Goal: Task Accomplishment & Management: Use online tool/utility

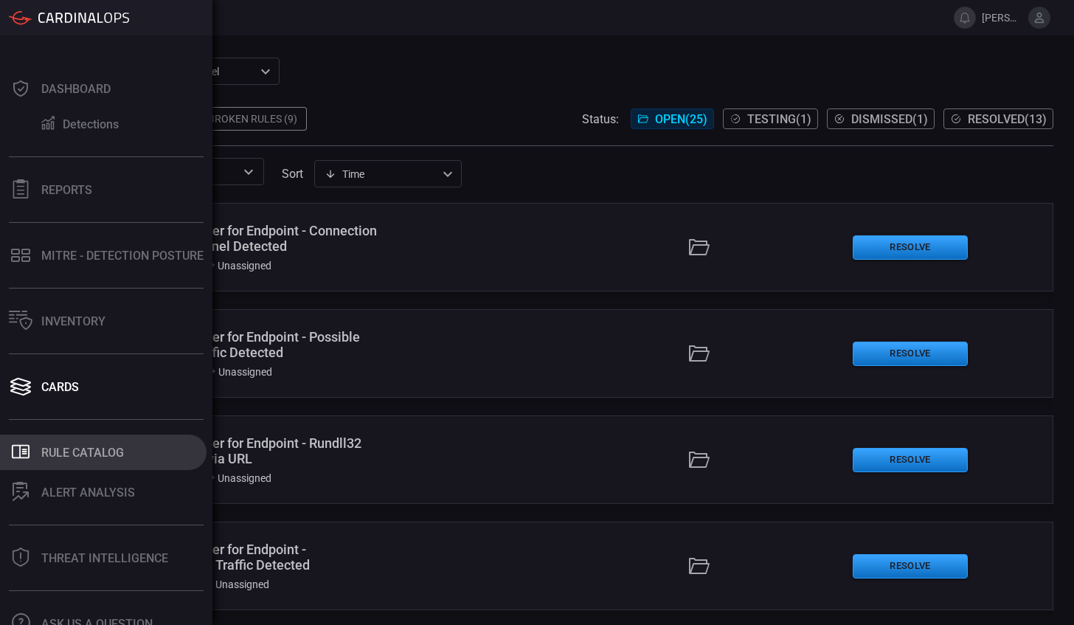
click at [106, 453] on div "Rule Catalog" at bounding box center [82, 453] width 83 height 14
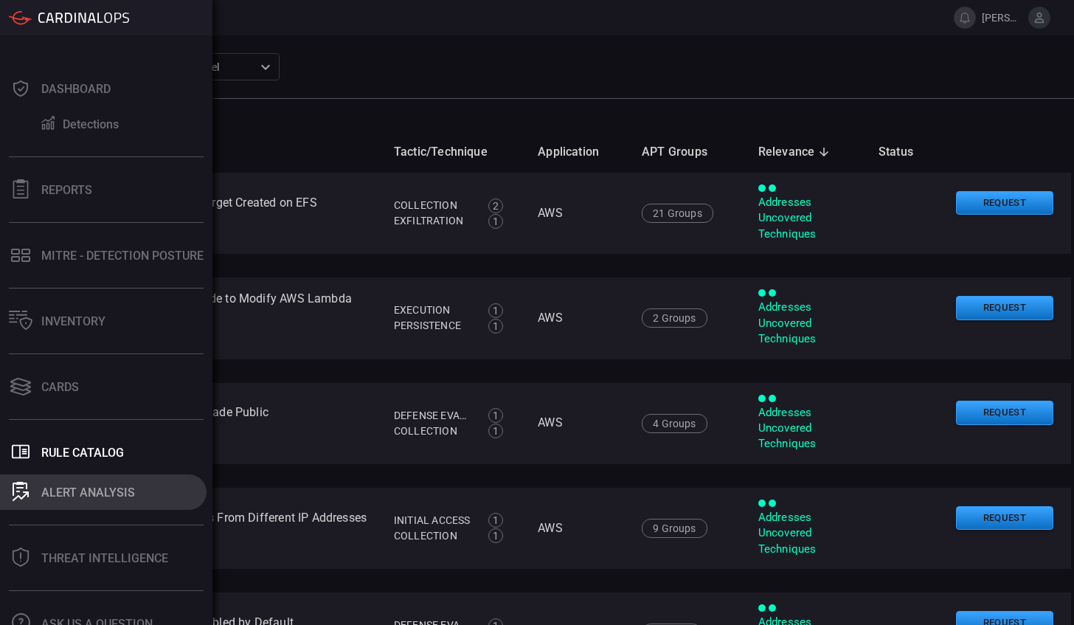
click at [72, 494] on div "ALERT ANALYSIS" at bounding box center [88, 492] width 94 height 14
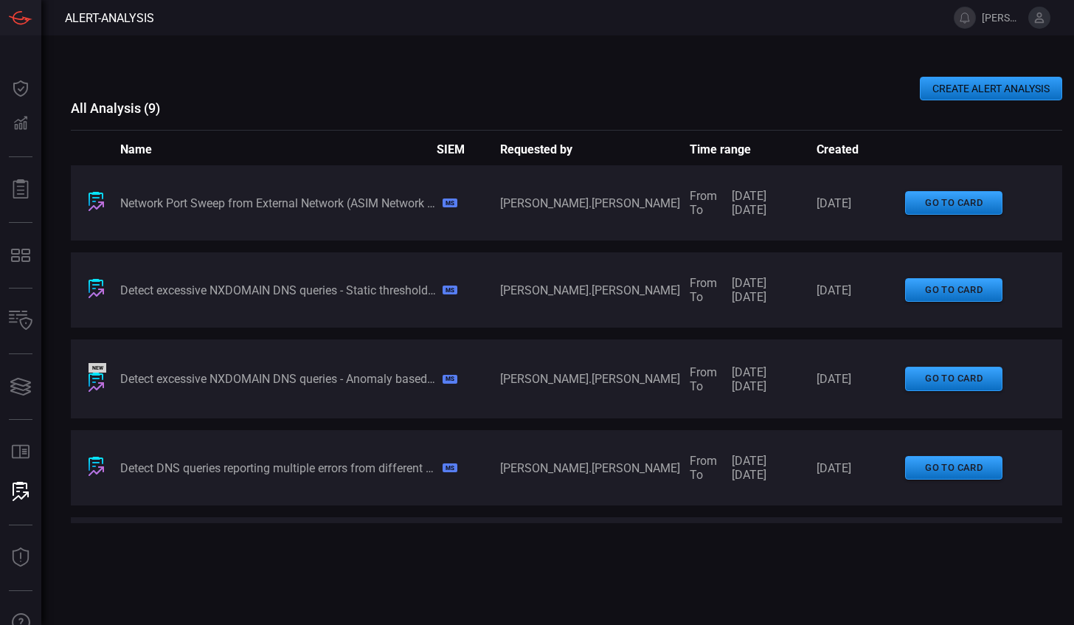
click at [991, 20] on span "[PERSON_NAME].[PERSON_NAME]" at bounding box center [1002, 18] width 41 height 12
click at [1062, 12] on span at bounding box center [1062, 17] width 24 height 35
click at [1039, 19] on icon at bounding box center [1039, 17] width 13 height 13
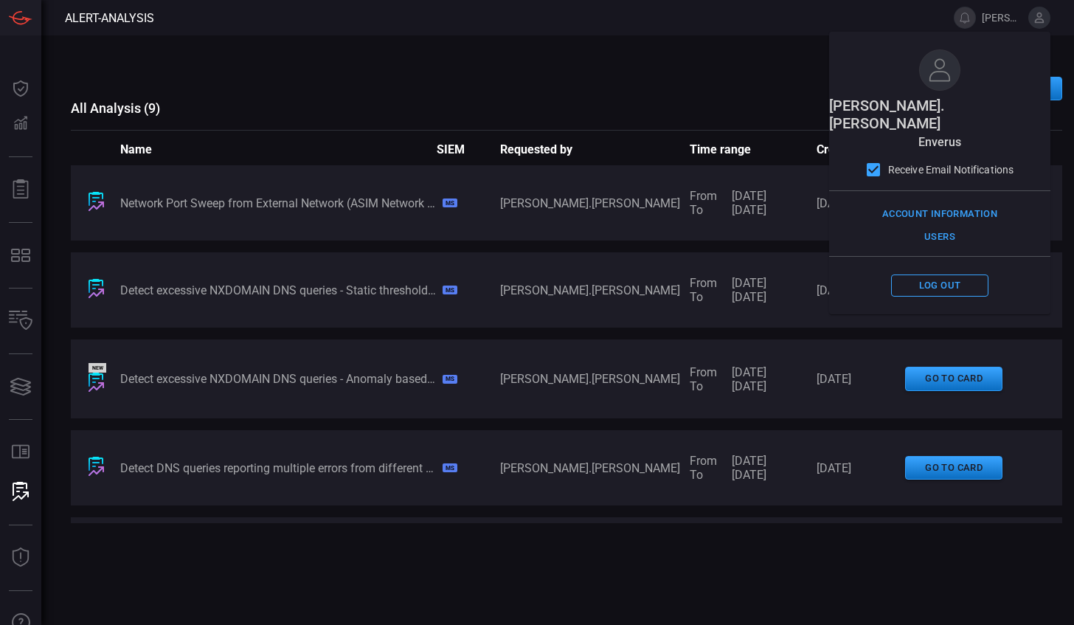
click at [238, 75] on div "CREATE ALERT ANALYSIS All Analysis ( 9 ) Name SIEM Requested by Time range Crea…" at bounding box center [566, 329] width 991 height 589
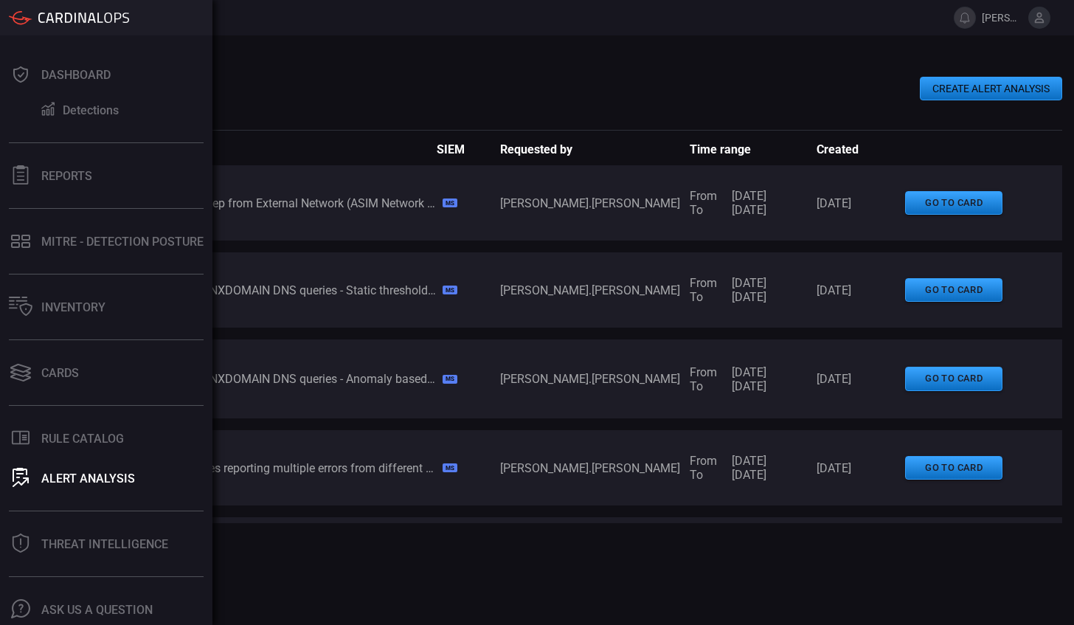
scroll to position [56, 0]
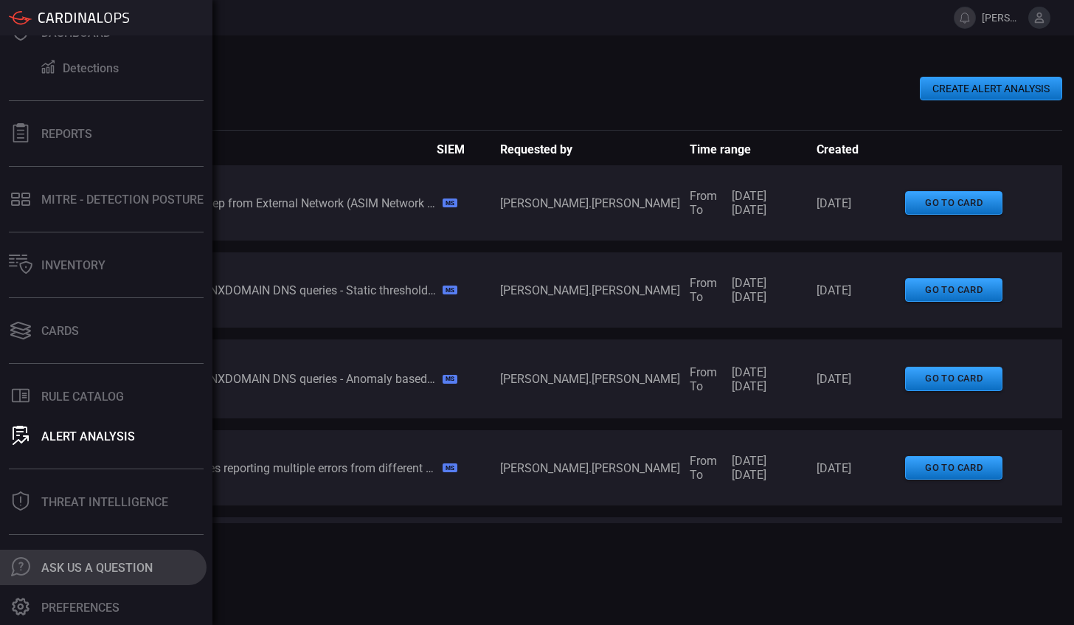
click at [119, 569] on div "Ask Us A Question" at bounding box center [96, 568] width 111 height 14
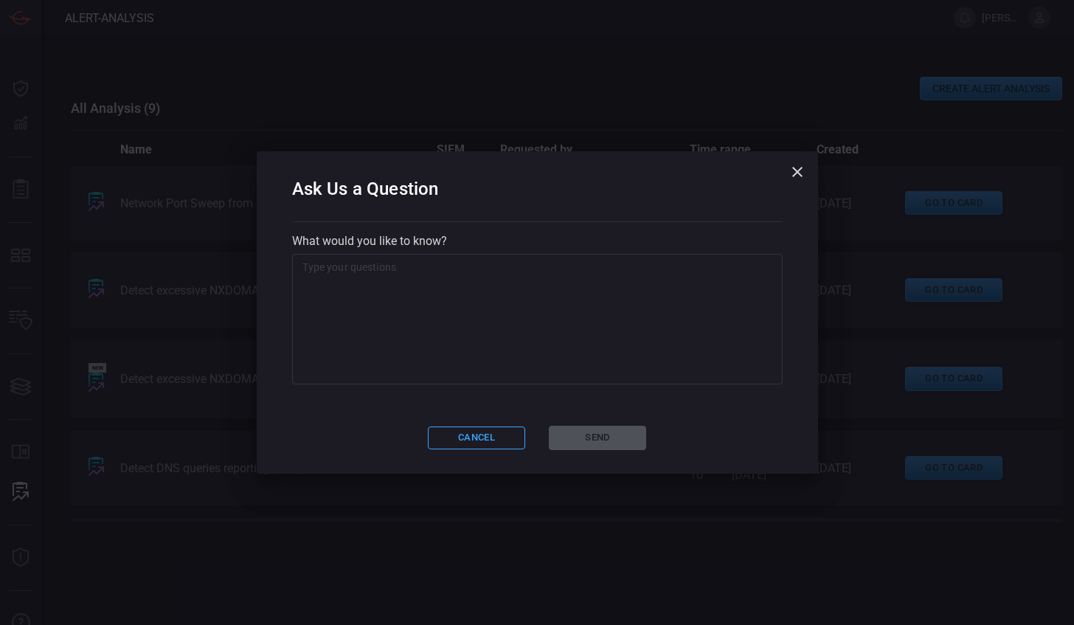
click at [385, 277] on textarea at bounding box center [537, 319] width 470 height 118
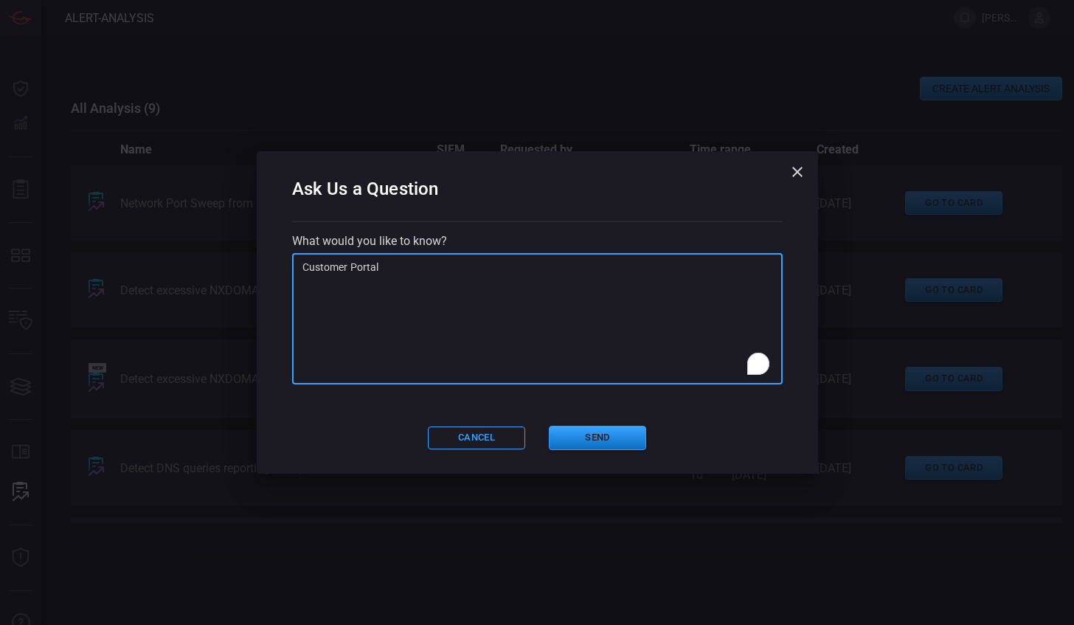
type textarea "Customer Portal"
click at [462, 401] on div "Ask Us a Question What would you like to know? Customer Portal x ​ Cancel Send" at bounding box center [537, 312] width 561 height 322
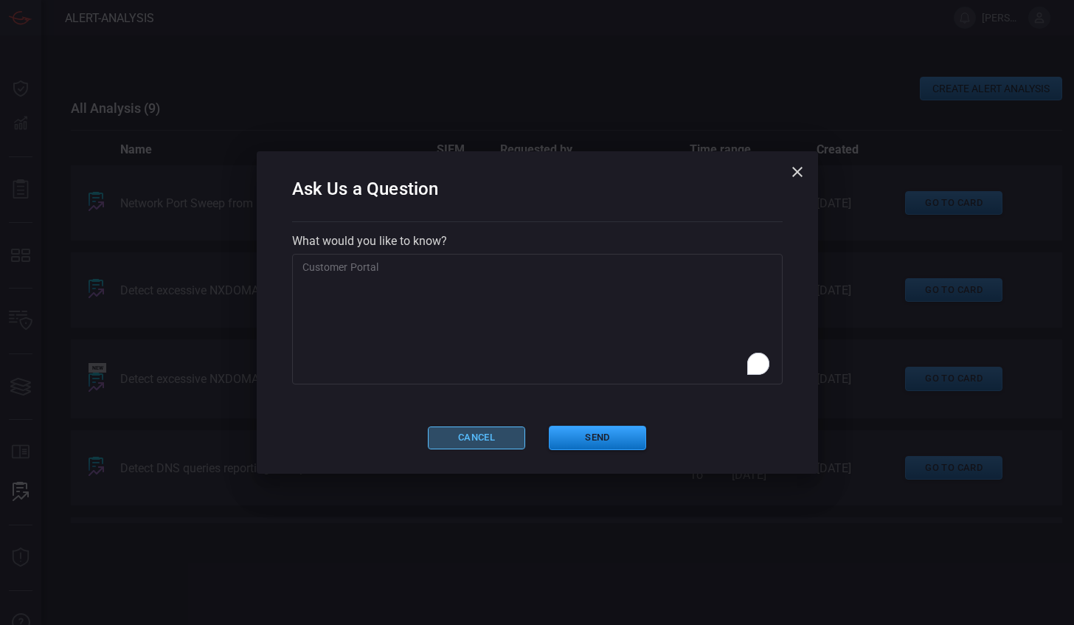
click at [471, 434] on button "Cancel" at bounding box center [476, 437] width 97 height 23
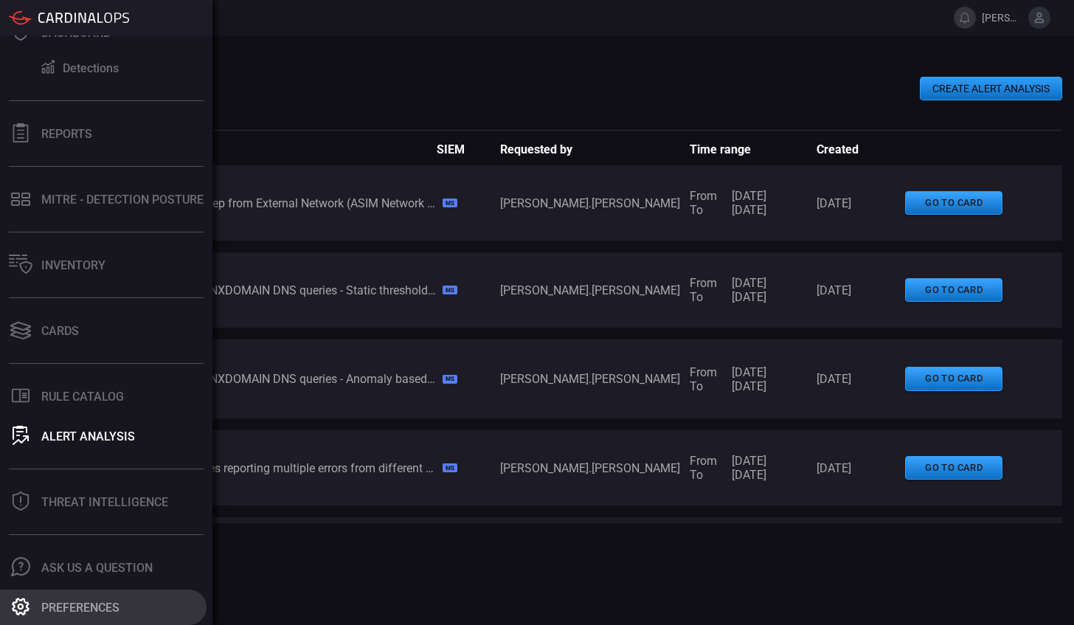
click at [77, 603] on div "Preferences" at bounding box center [80, 607] width 78 height 14
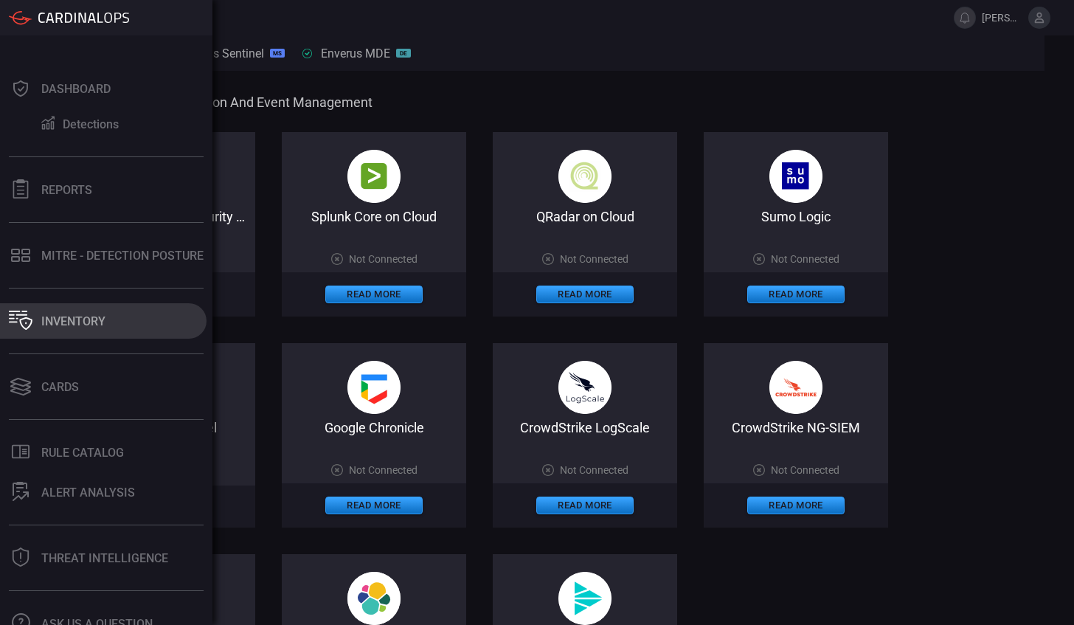
click at [69, 317] on div "Inventory" at bounding box center [73, 321] width 64 height 14
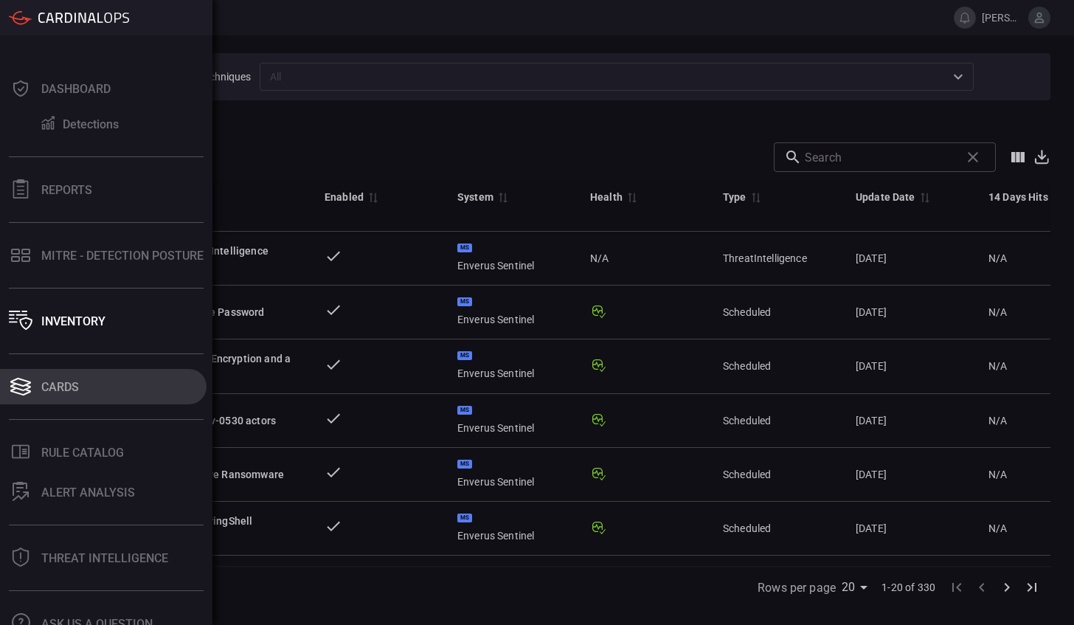
click at [59, 388] on div "Cards" at bounding box center [60, 387] width 38 height 14
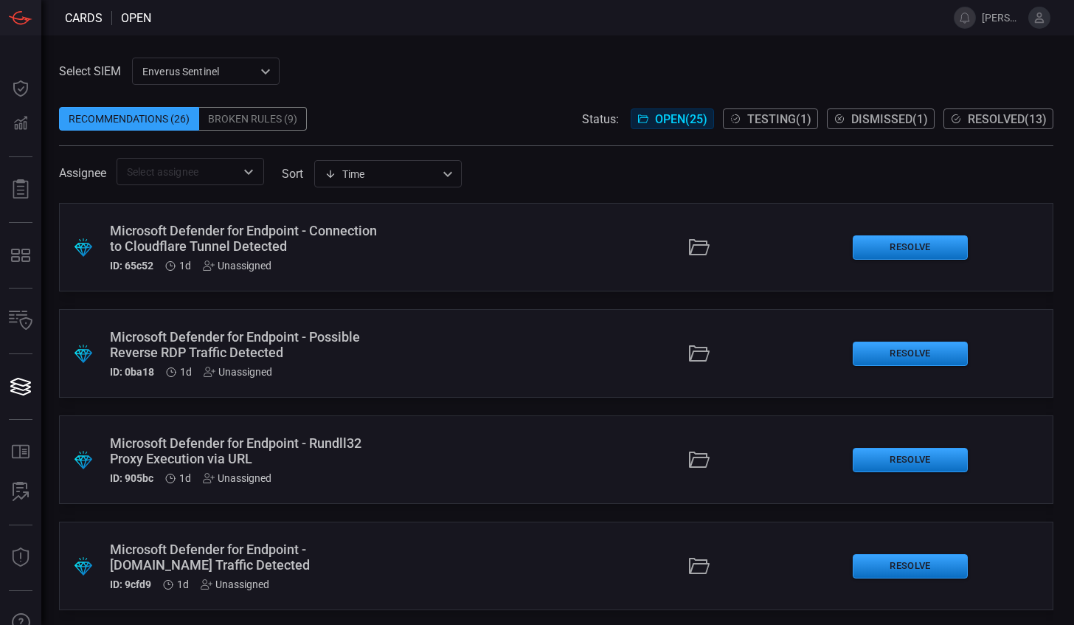
click at [220, 232] on div "Microsoft Defender for Endpoint - Connection to Cloudflare Tunnel Detected" at bounding box center [244, 238] width 268 height 31
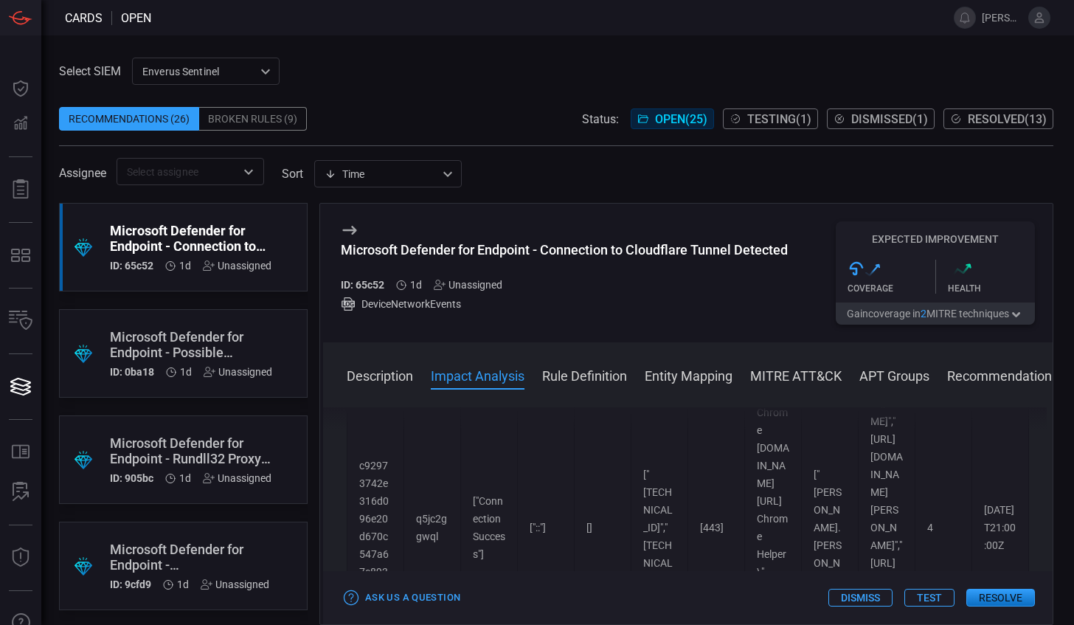
scroll to position [1033, 0]
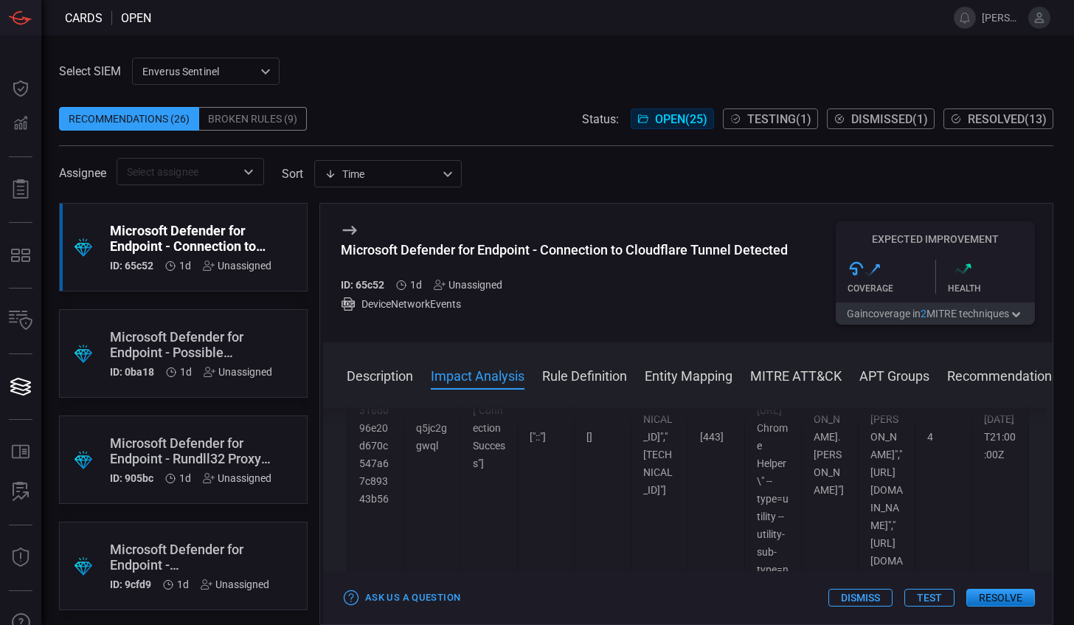
click at [187, 333] on div "Microsoft Defender for Endpoint - Possible Reverse RDP Traffic Detected" at bounding box center [191, 344] width 162 height 31
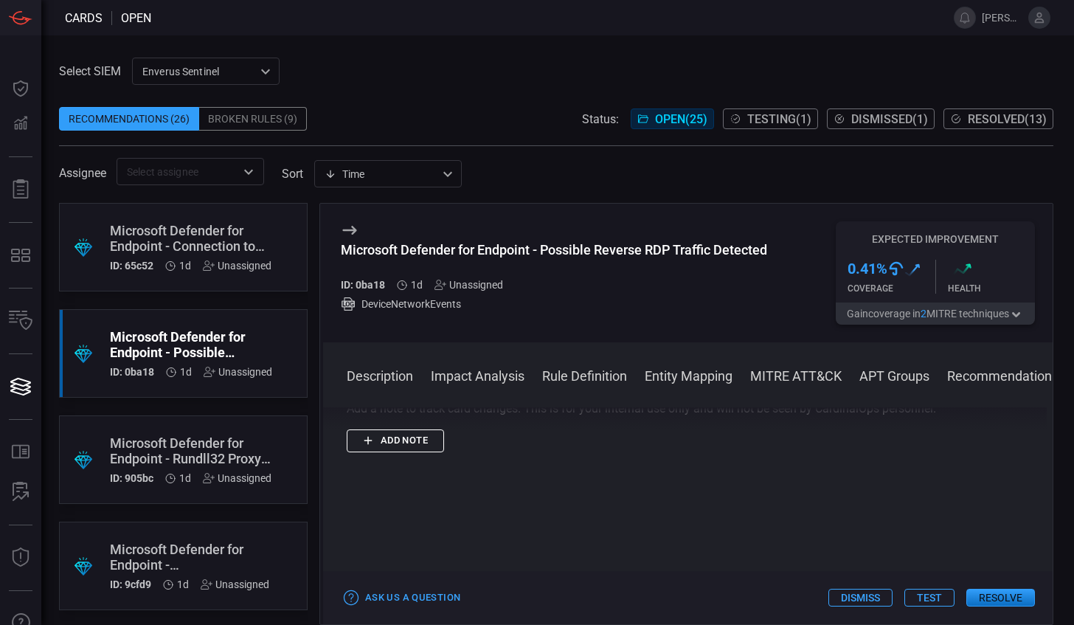
scroll to position [3386, 0]
click at [492, 377] on button "Impact Analysis" at bounding box center [478, 375] width 94 height 18
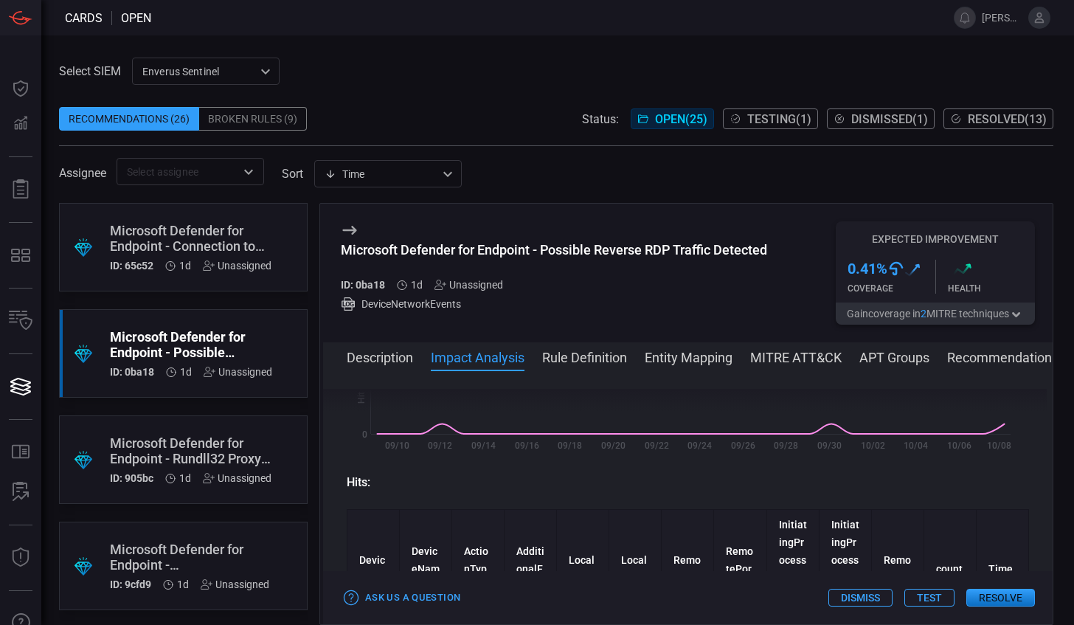
scroll to position [209, 0]
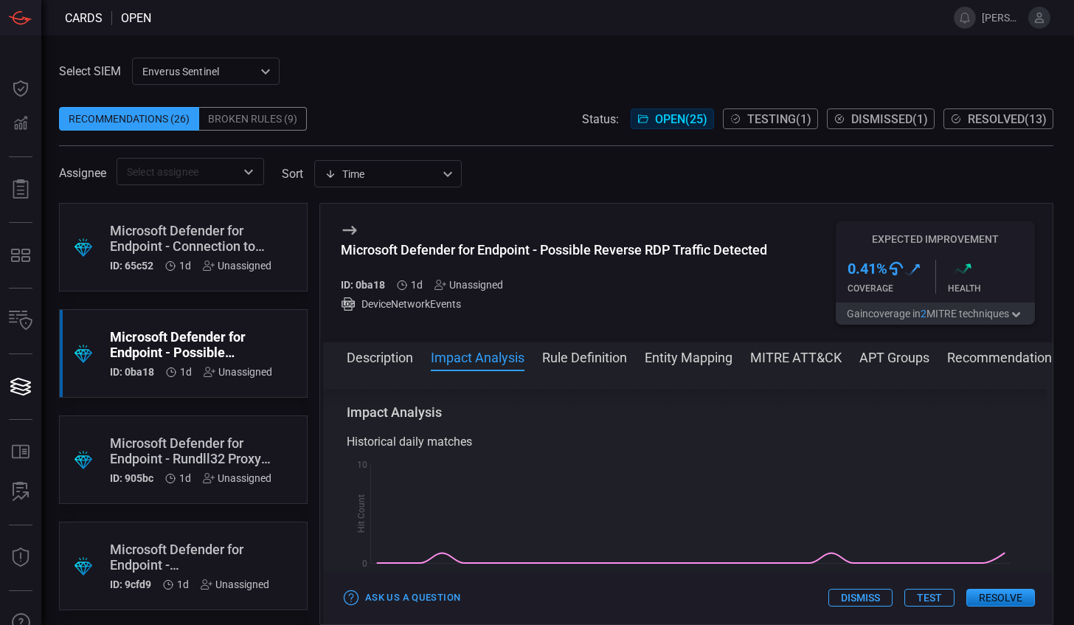
click at [387, 360] on button "Description" at bounding box center [380, 356] width 66 height 18
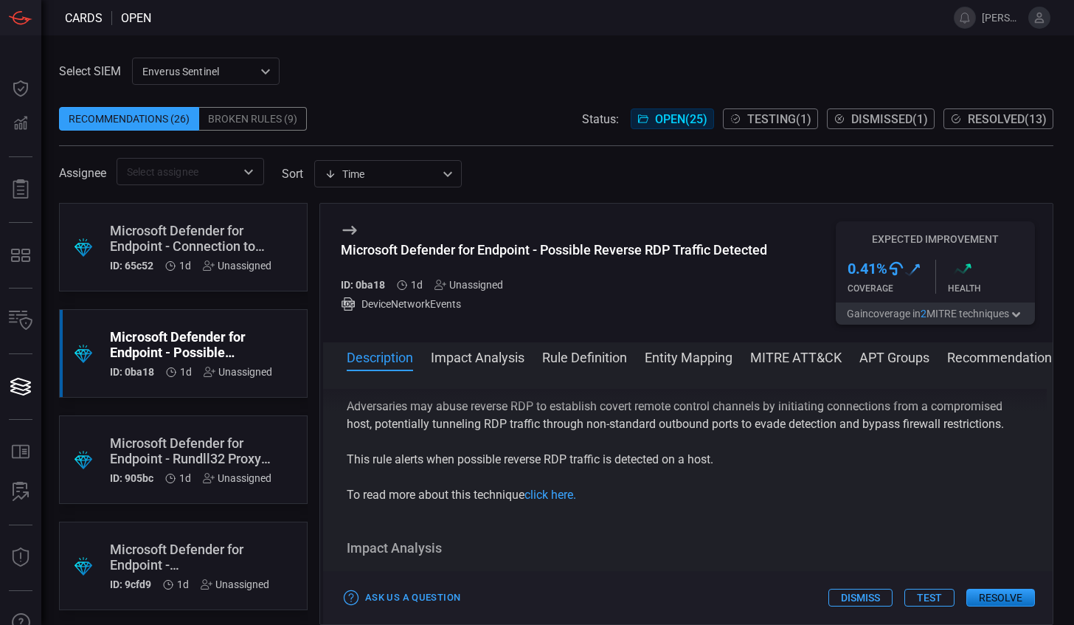
scroll to position [0, 0]
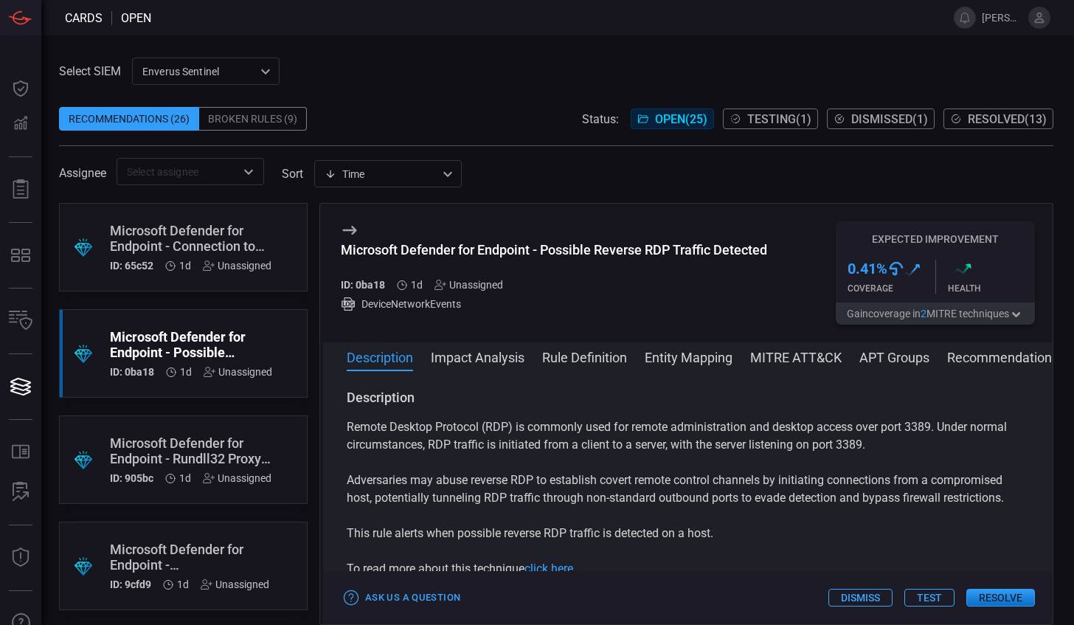
click at [201, 454] on div "Microsoft Defender for Endpoint - Rundll32 Proxy Execution via URL" at bounding box center [191, 450] width 162 height 31
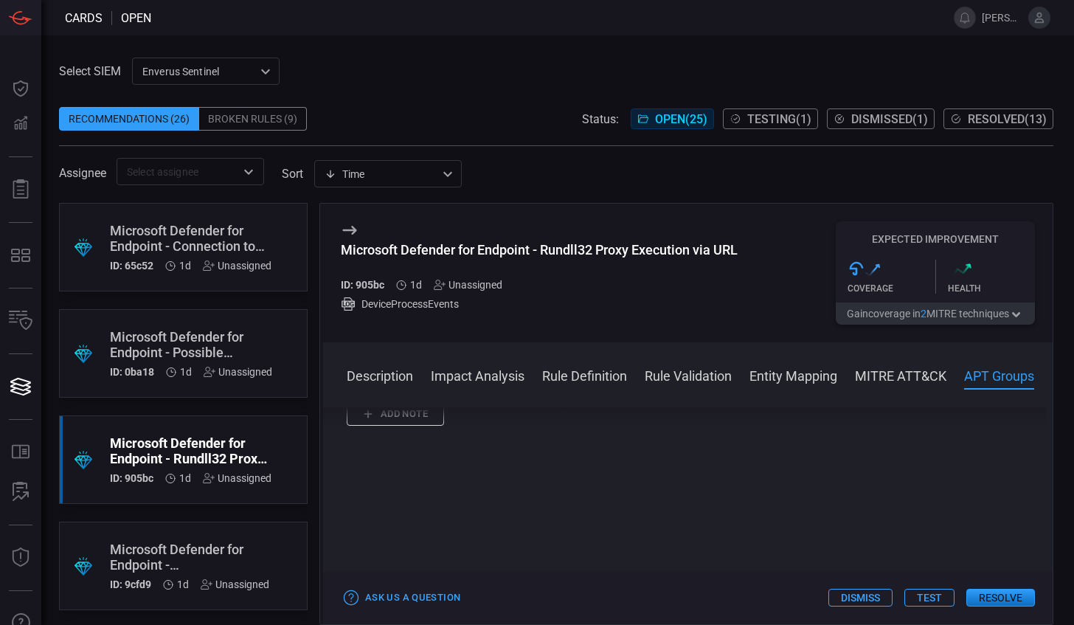
scroll to position [74, 0]
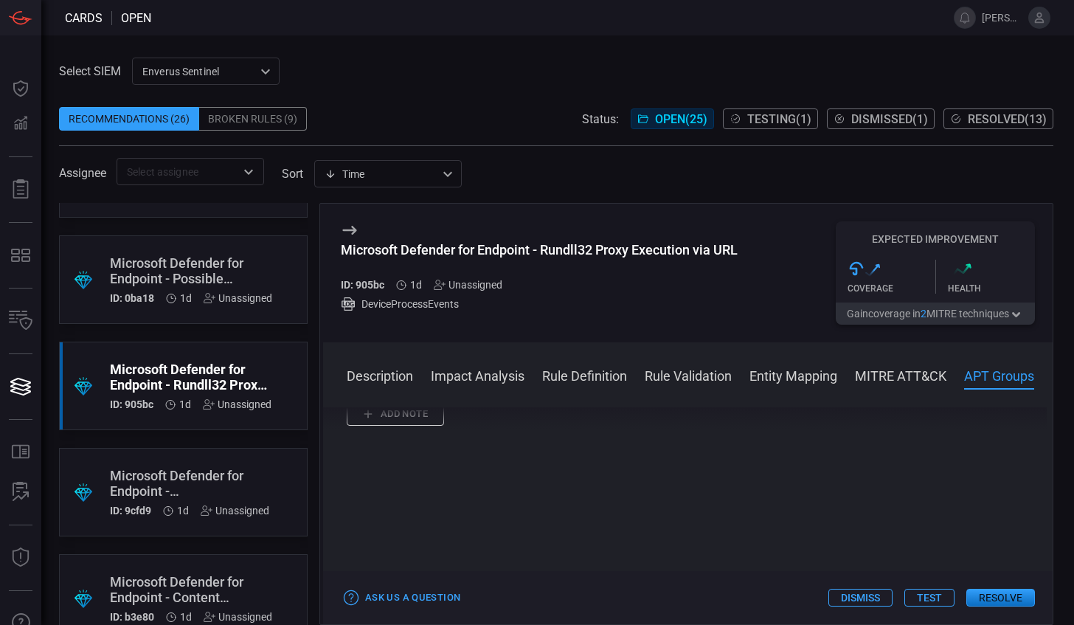
click at [212, 490] on div "Microsoft Defender for Endpoint - [DOMAIN_NAME] Traffic Detected" at bounding box center [189, 483] width 159 height 31
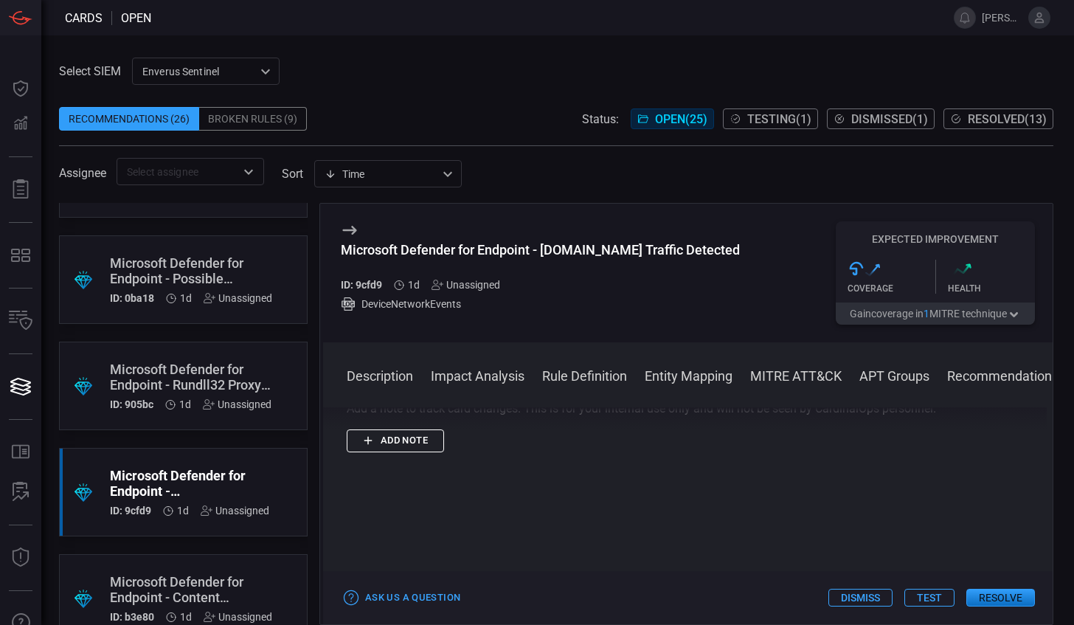
scroll to position [8510, 0]
drag, startPoint x: 410, startPoint y: 441, endPoint x: 477, endPoint y: 445, distance: 66.5
click at [477, 229] on li "[DOMAIN_NAME]" at bounding box center [687, 220] width 623 height 18
drag, startPoint x: 477, startPoint y: 445, endPoint x: 440, endPoint y: 446, distance: 36.9
copy li "[DOMAIN_NAME]"
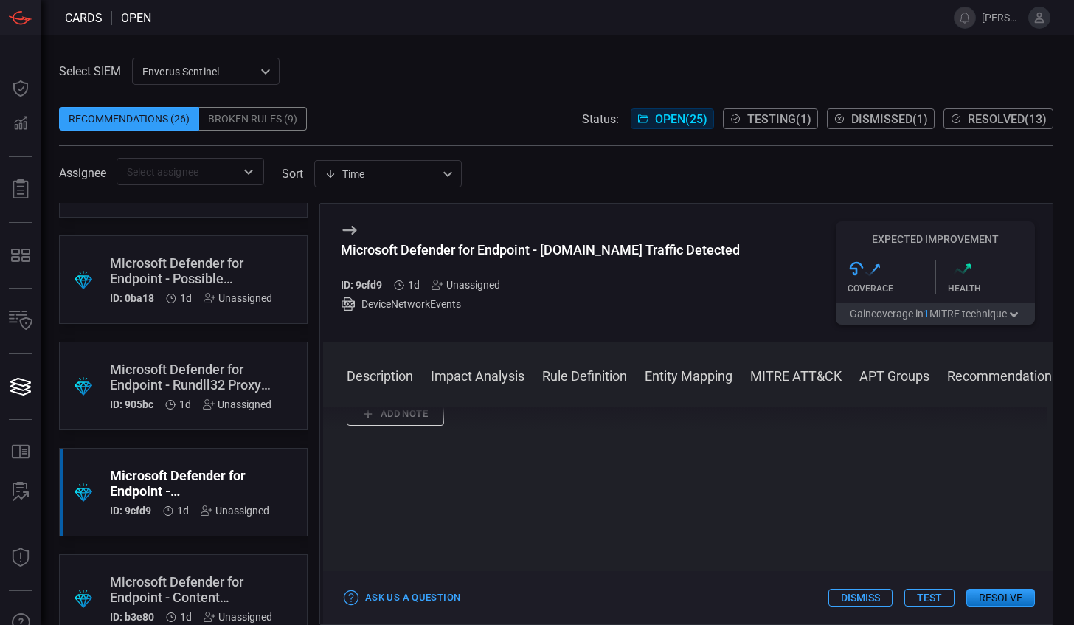
click at [932, 599] on button "Test" at bounding box center [929, 598] width 50 height 18
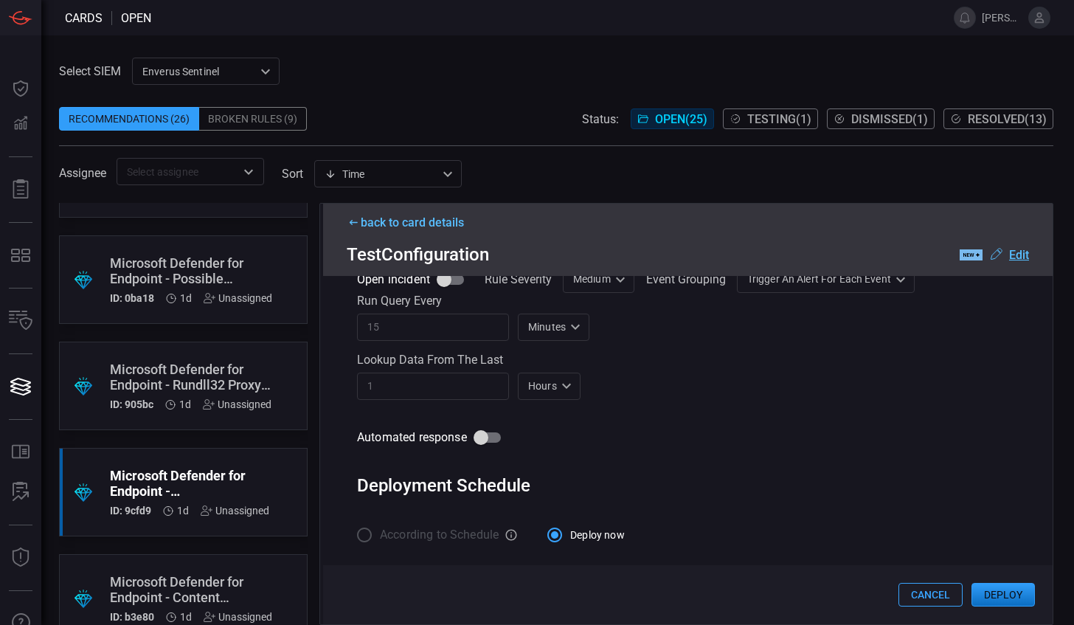
scroll to position [751, 0]
click at [1008, 595] on button "Deploy" at bounding box center [1002, 595] width 63 height 24
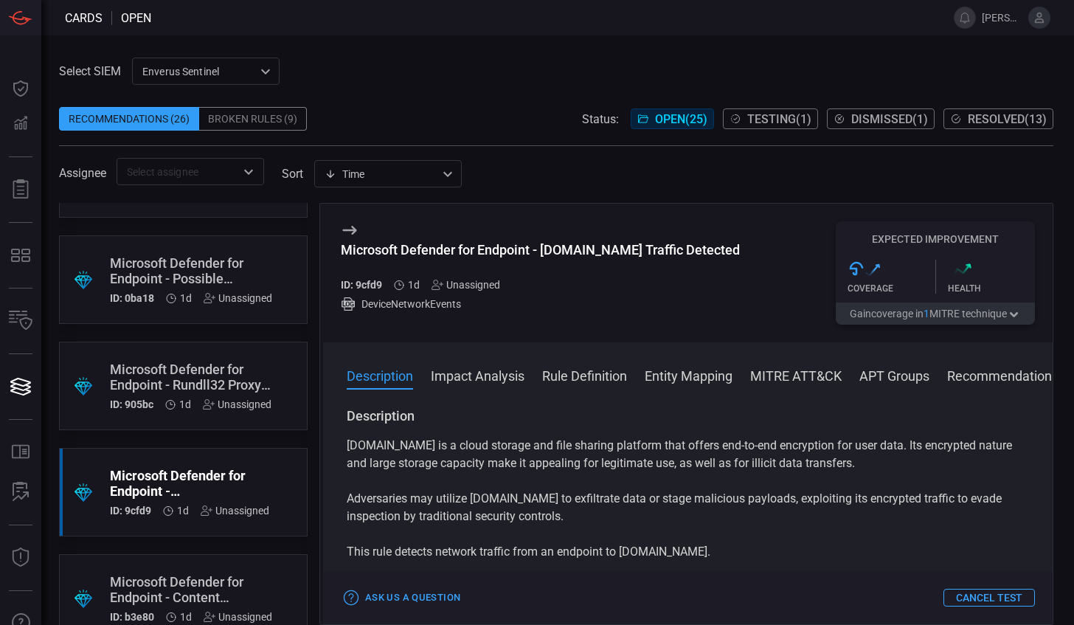
scroll to position [148, 0]
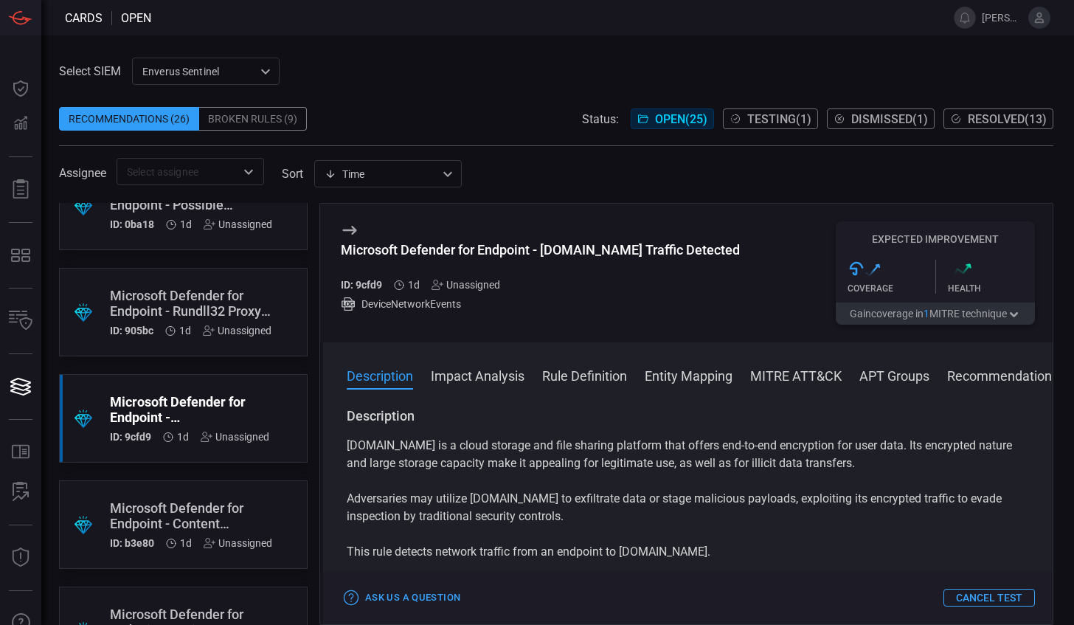
click at [235, 435] on div "Unassigned" at bounding box center [235, 437] width 69 height 12
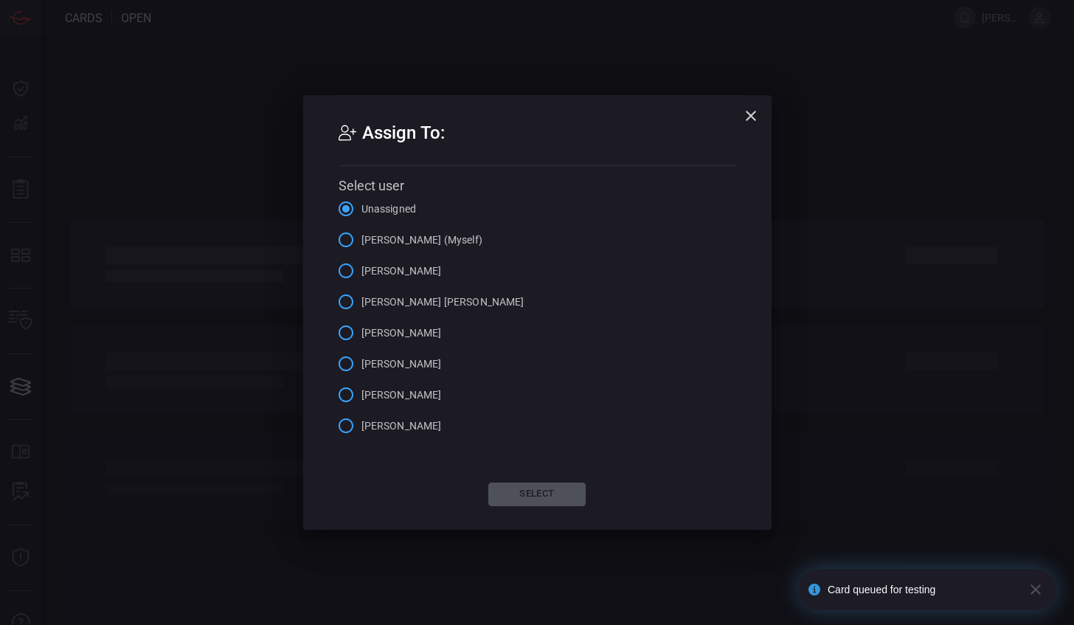
click at [338, 243] on input "[PERSON_NAME] (Myself)" at bounding box center [345, 239] width 31 height 31
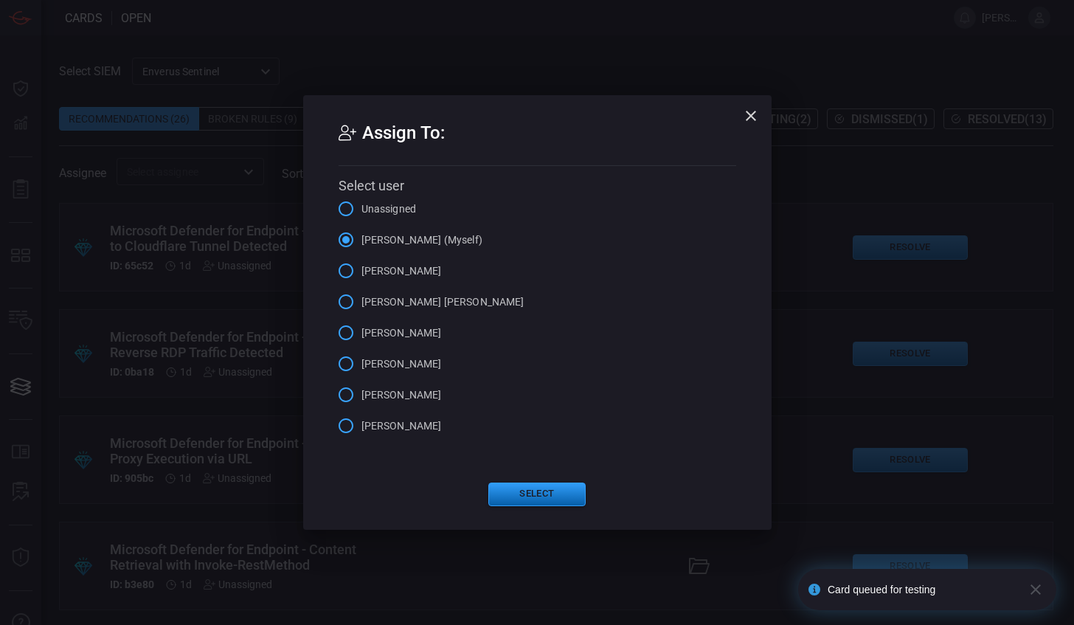
click at [531, 497] on button "Select" at bounding box center [536, 494] width 97 height 24
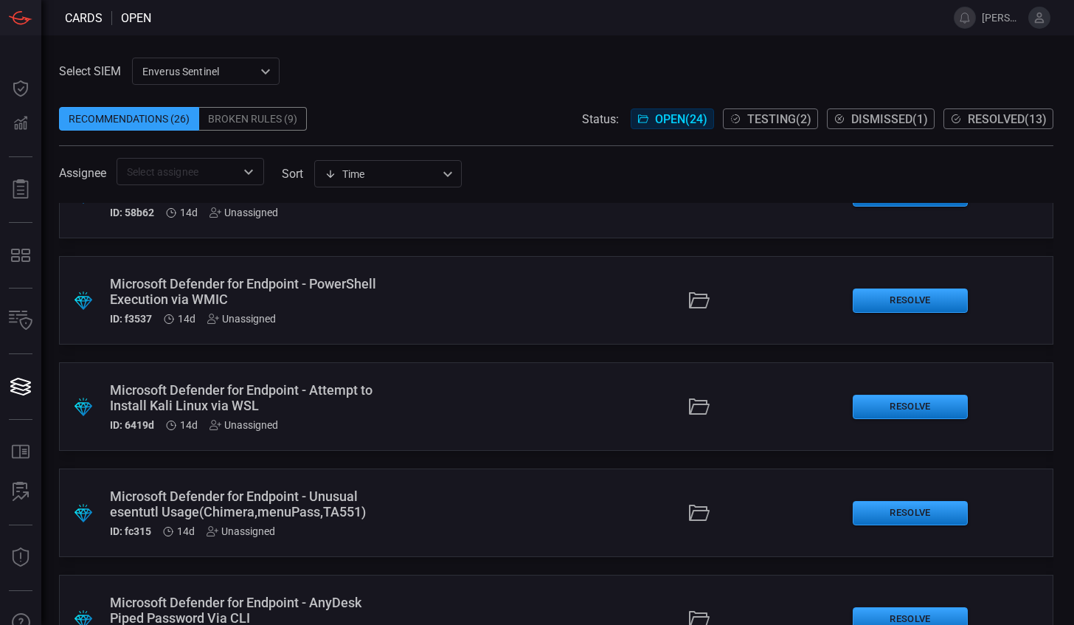
scroll to position [1033, 0]
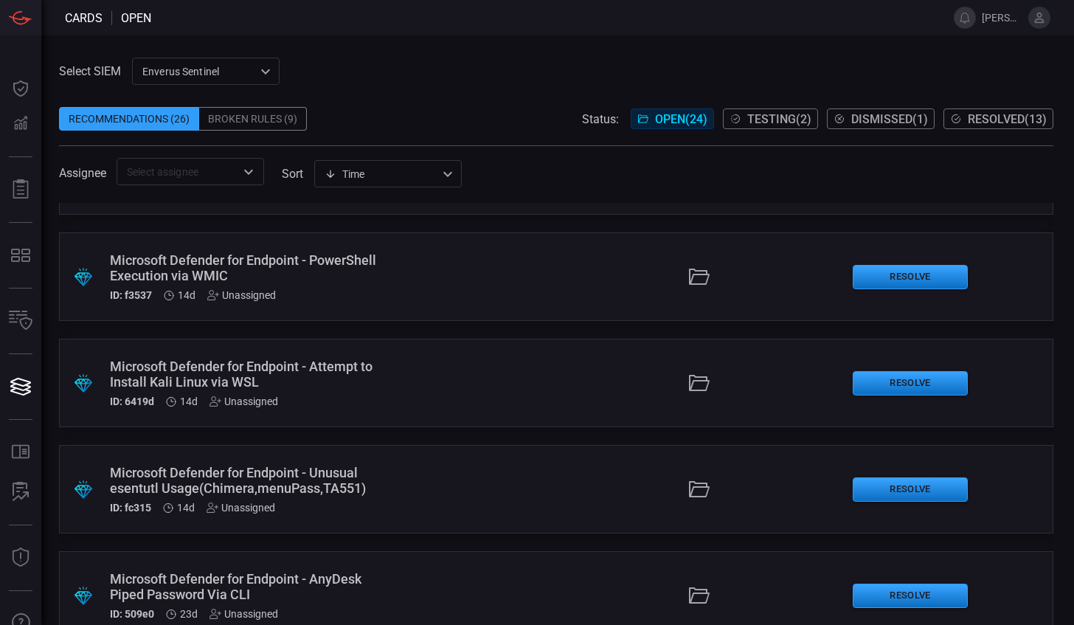
click at [370, 378] on div "Microsoft Defender for Endpoint - Attempt to Install Kali Linux via WSL" at bounding box center [244, 373] width 268 height 31
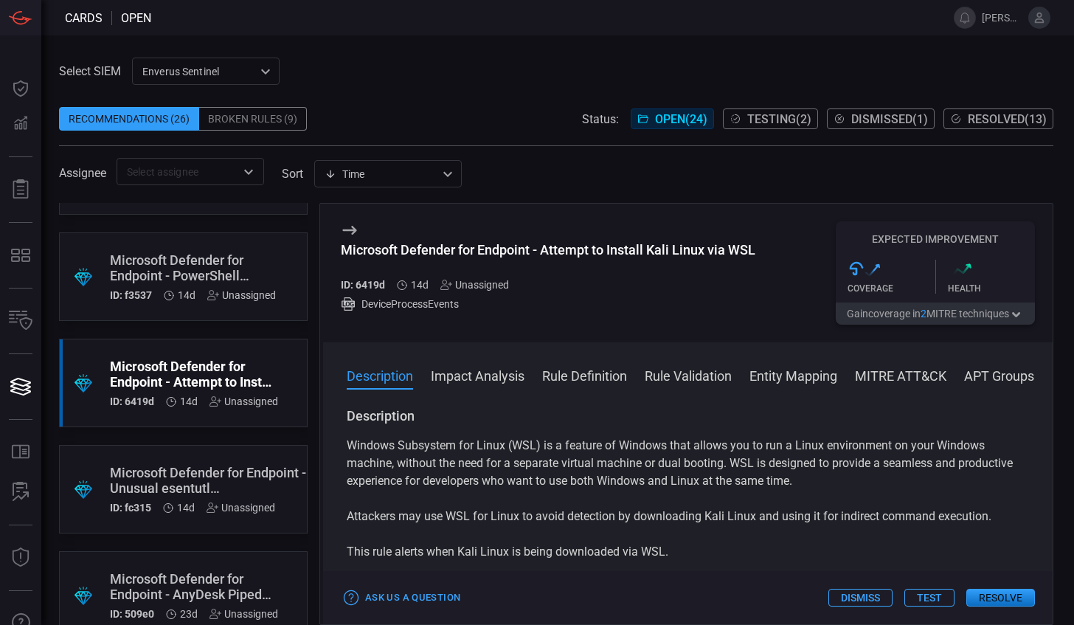
click at [480, 377] on button "Impact Analysis" at bounding box center [478, 375] width 94 height 18
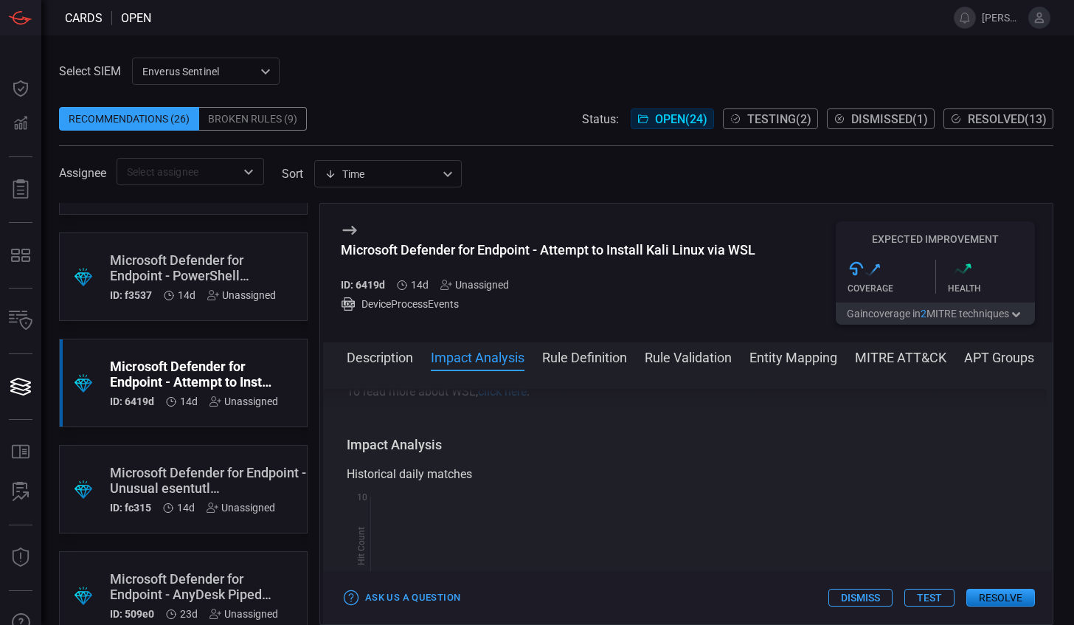
scroll to position [209, 0]
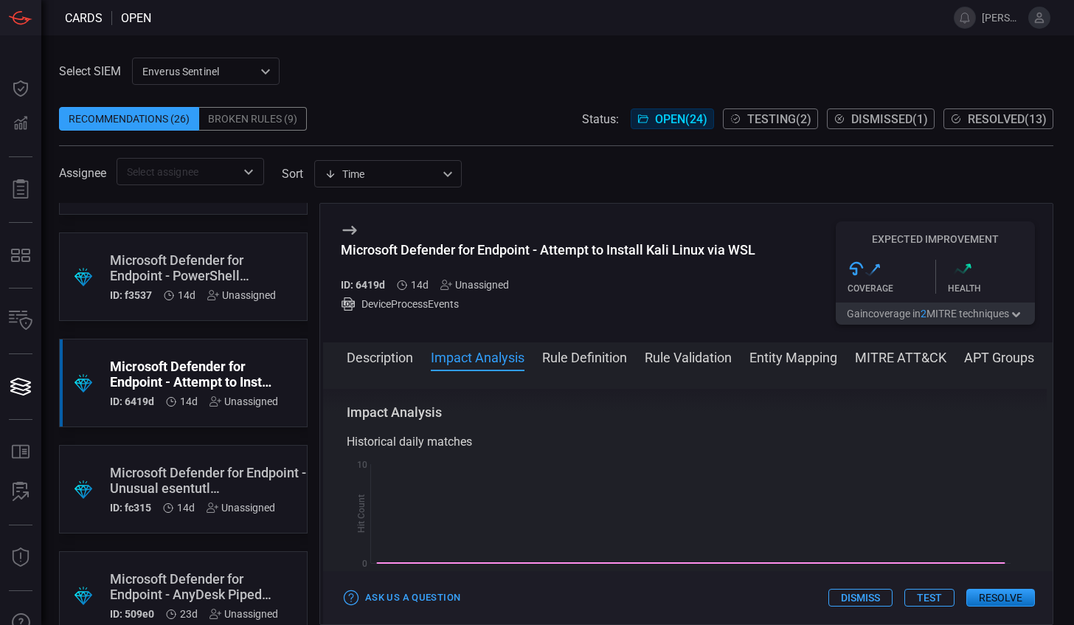
click at [373, 361] on button "Description" at bounding box center [380, 356] width 66 height 18
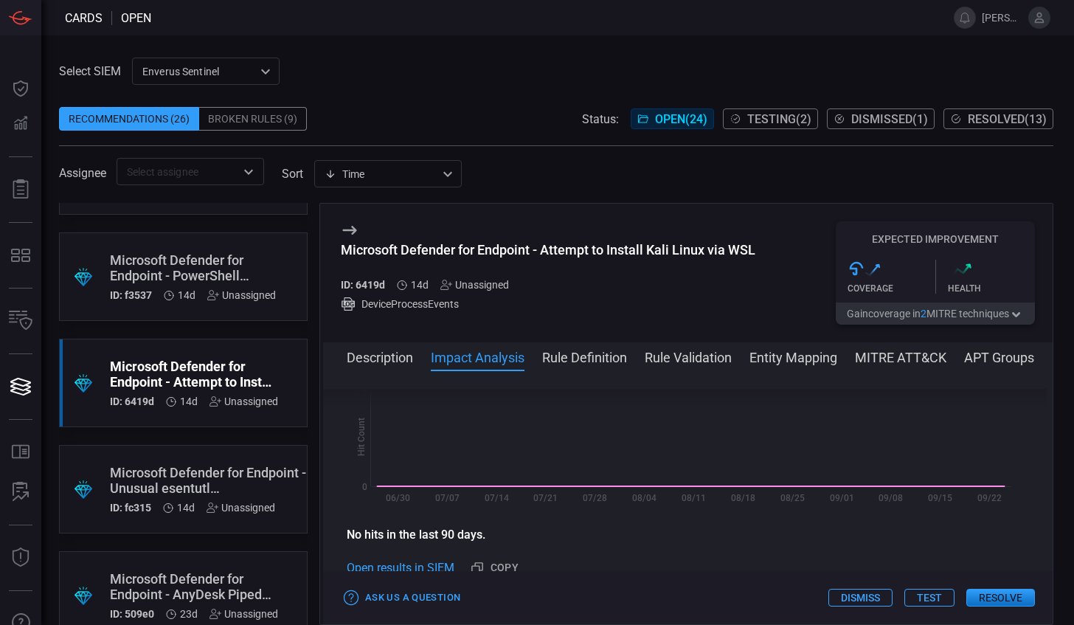
scroll to position [295, 0]
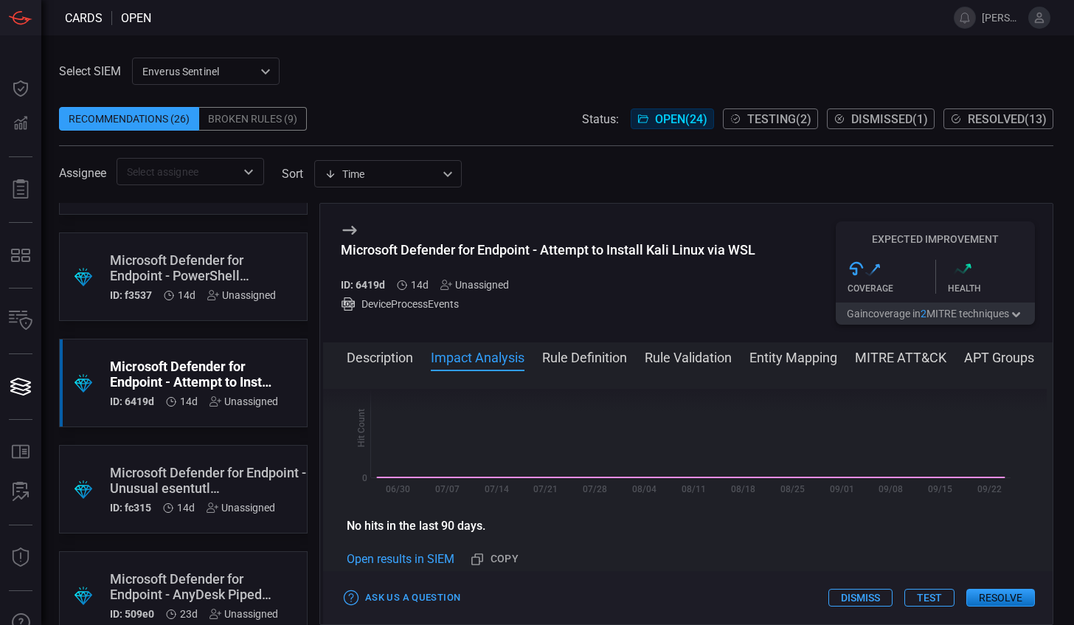
click at [929, 600] on button "Test" at bounding box center [929, 598] width 50 height 18
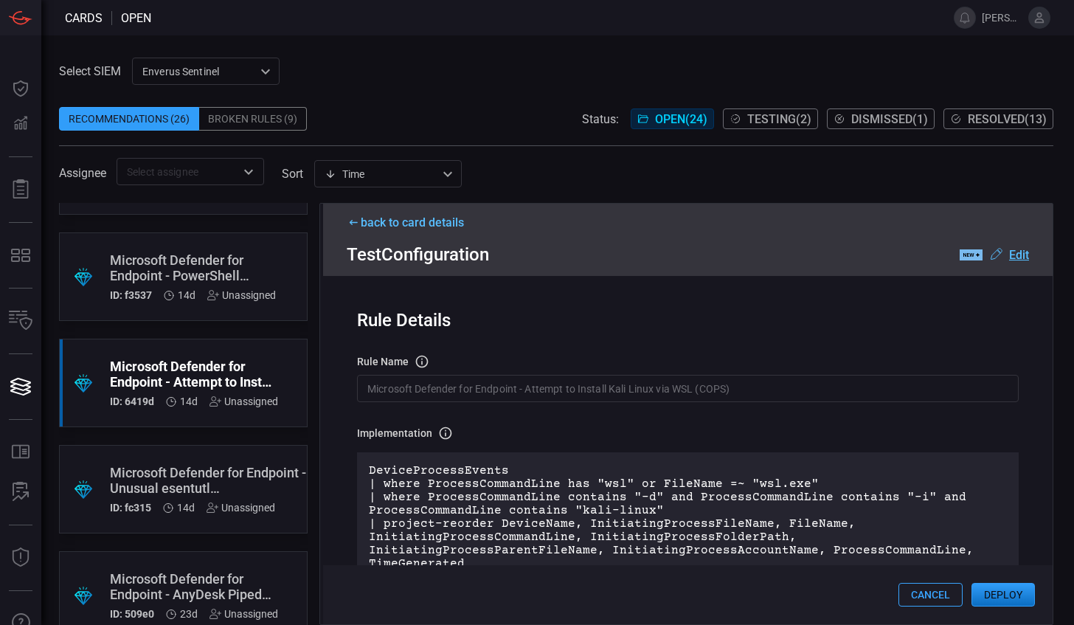
click at [1013, 589] on button "Deploy" at bounding box center [1002, 595] width 63 height 24
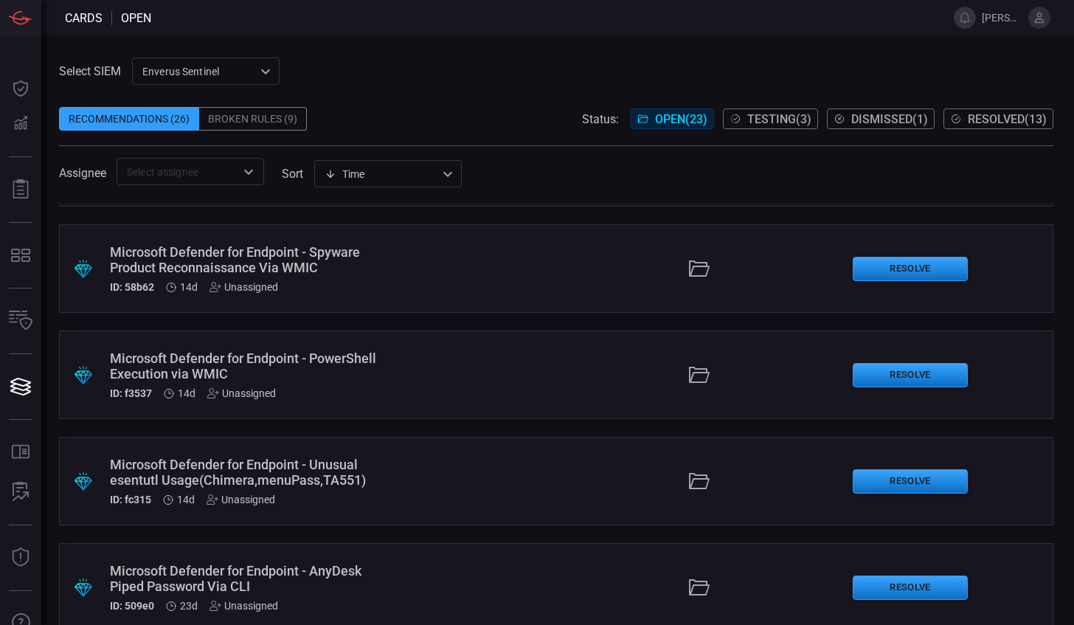
scroll to position [959, 0]
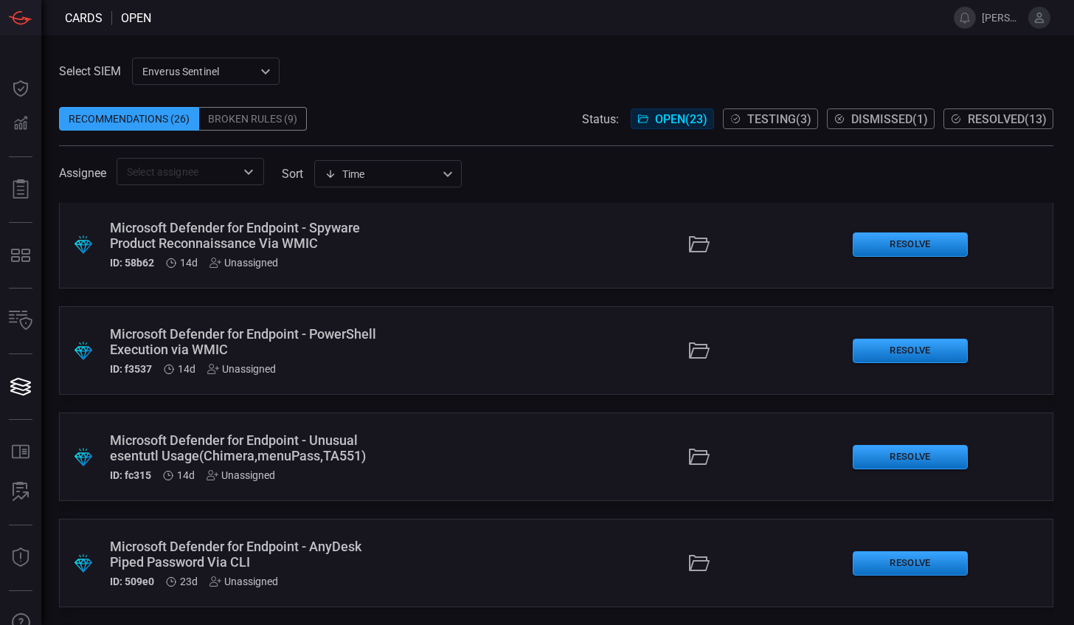
click at [297, 438] on div "Microsoft Defender for Endpoint - Unusual esentutl Usage(Chimera,menuPass,TA551)" at bounding box center [244, 447] width 268 height 31
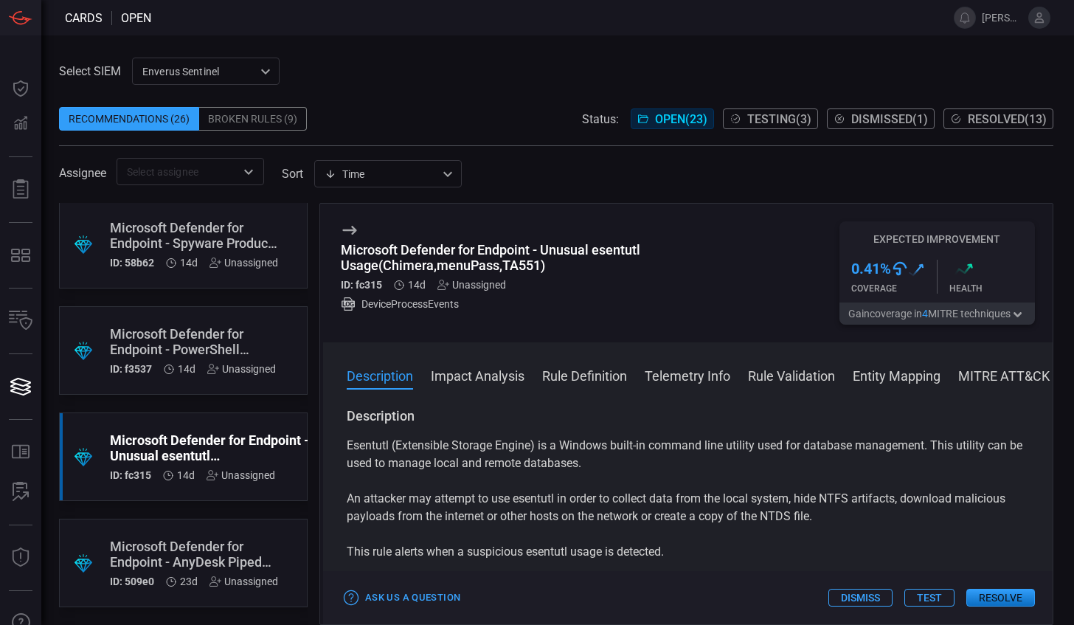
click at [481, 377] on button "Impact Analysis" at bounding box center [478, 375] width 94 height 18
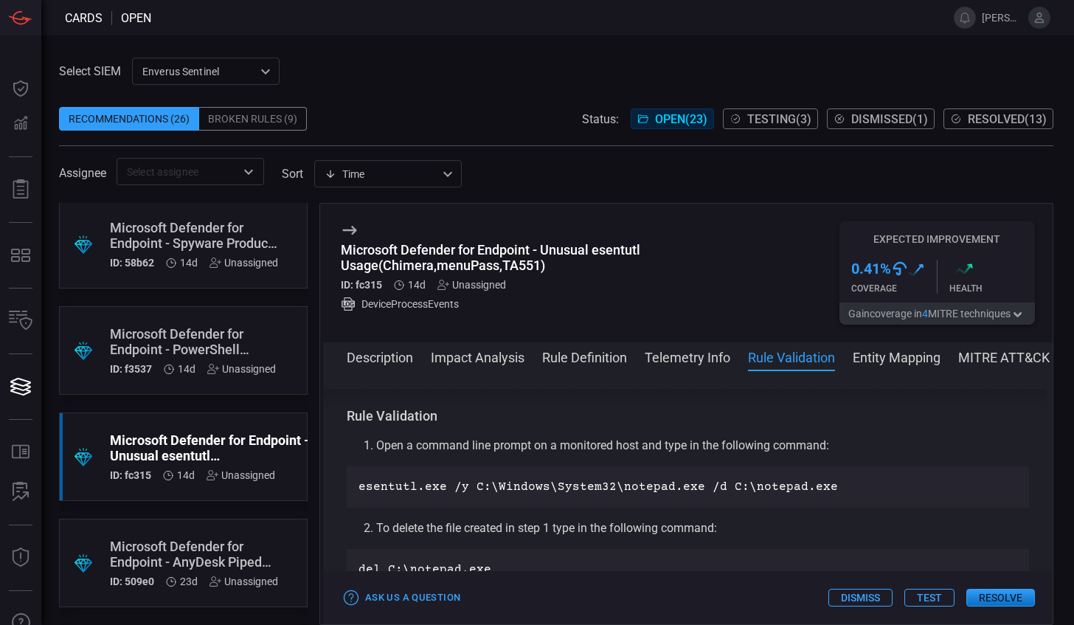
scroll to position [811, 0]
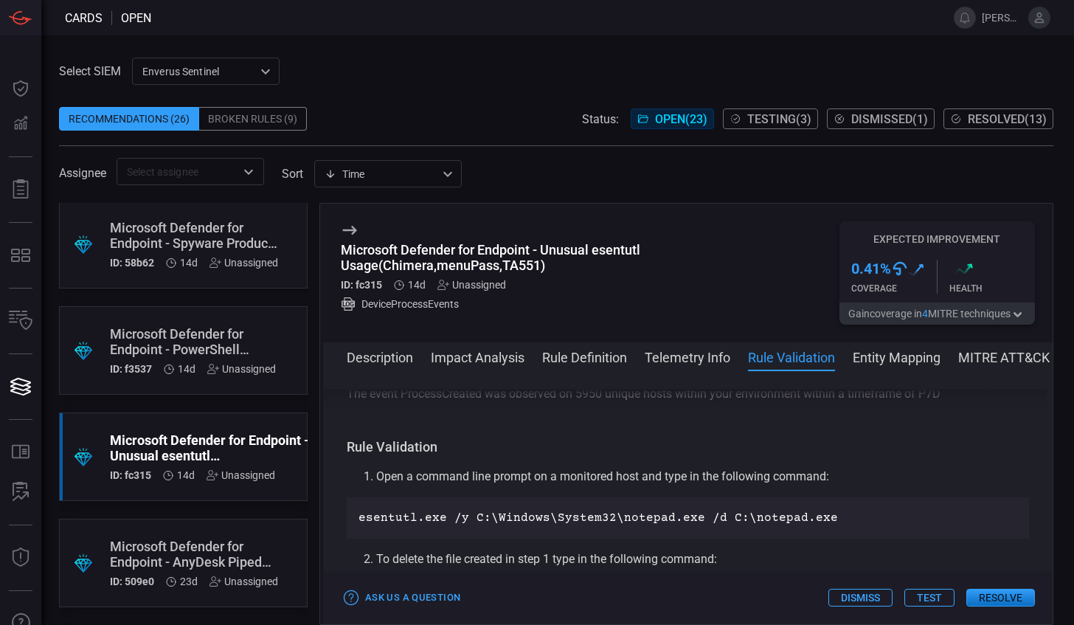
click at [928, 595] on button "Test" at bounding box center [929, 598] width 50 height 18
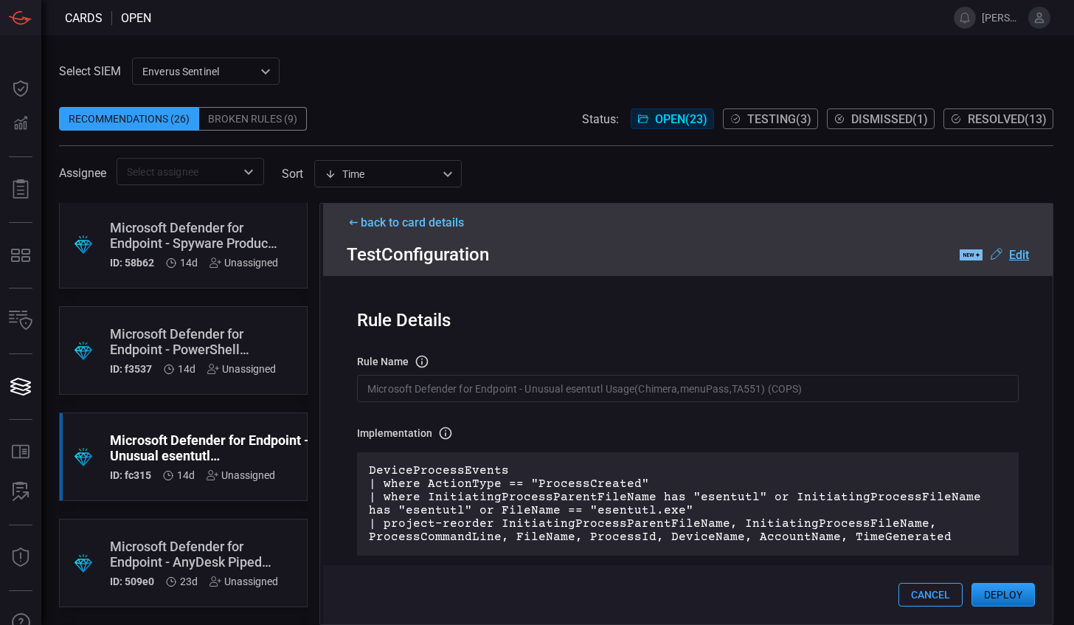
click at [246, 475] on div "Unassigned" at bounding box center [241, 475] width 69 height 12
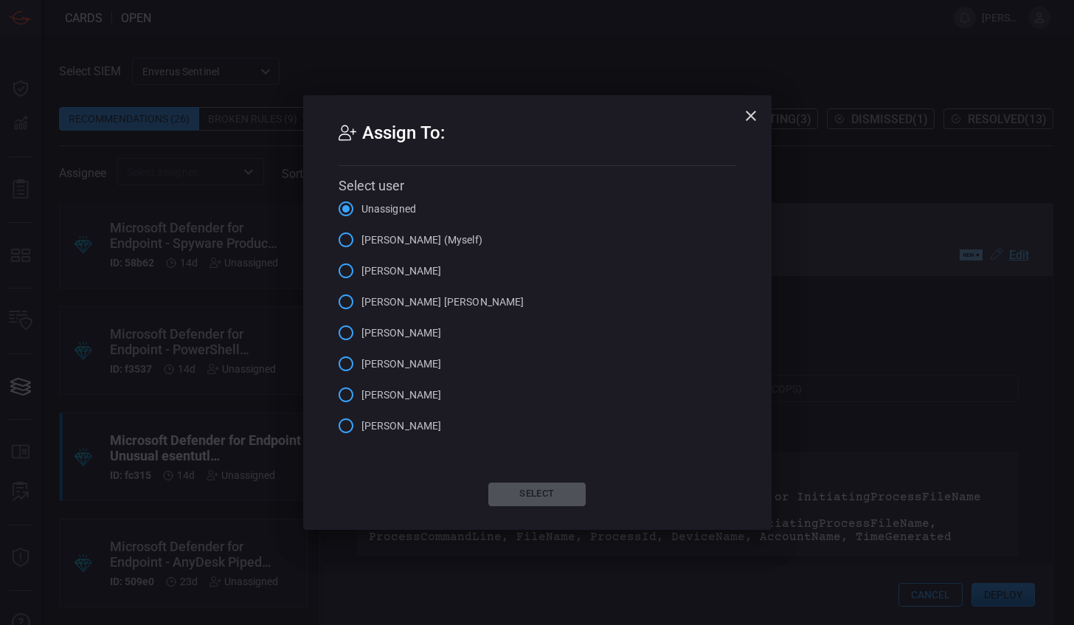
click at [375, 238] on span "[PERSON_NAME] (Myself)" at bounding box center [421, 239] width 121 height 15
click at [361, 238] on input "[PERSON_NAME] (Myself)" at bounding box center [345, 239] width 31 height 31
click at [537, 500] on button "Select" at bounding box center [536, 494] width 97 height 24
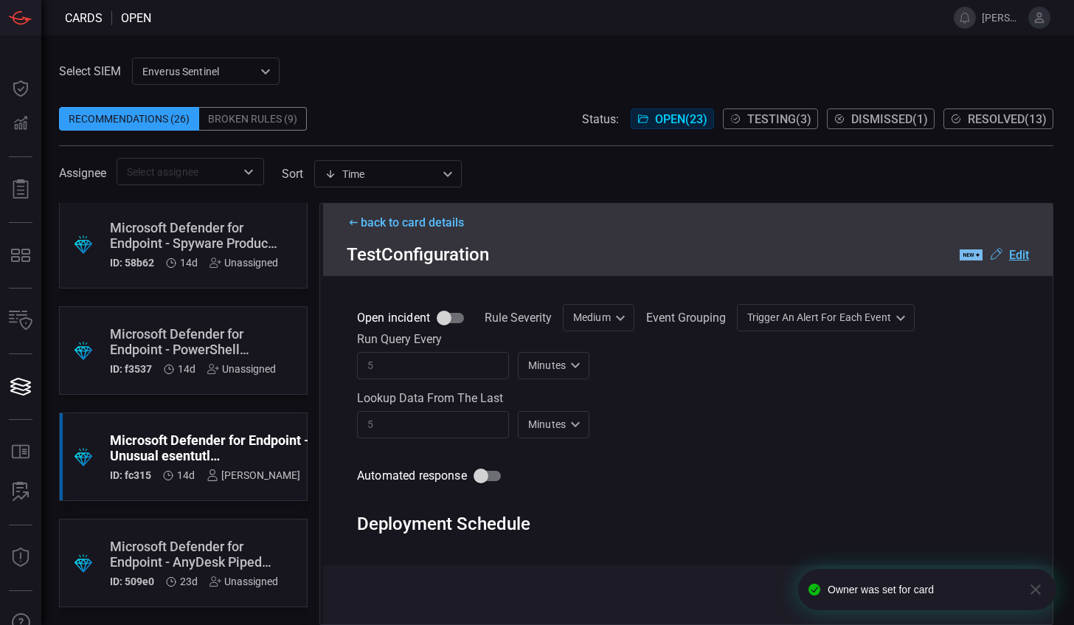
scroll to position [512, 0]
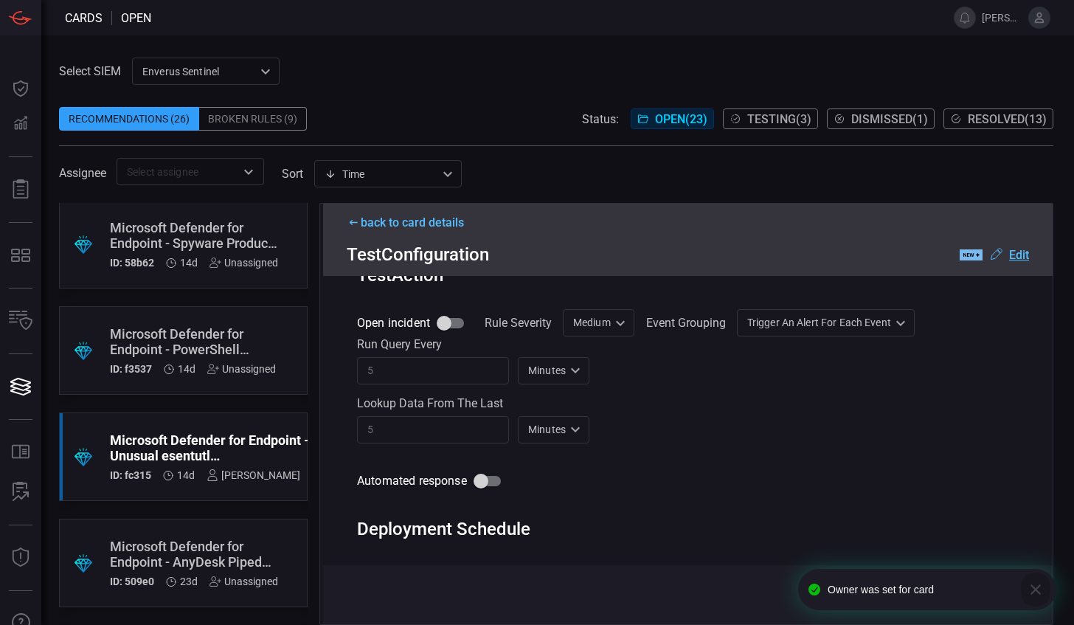
click at [1039, 581] on icon "button" at bounding box center [1036, 590] width 18 height 18
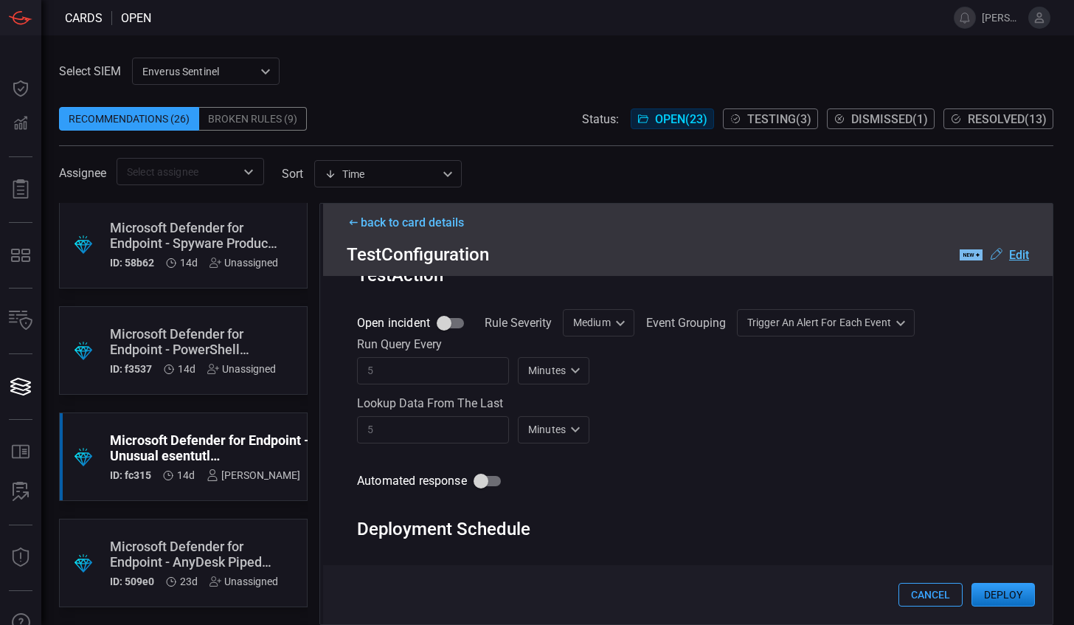
click at [999, 592] on button "Deploy" at bounding box center [1002, 595] width 63 height 24
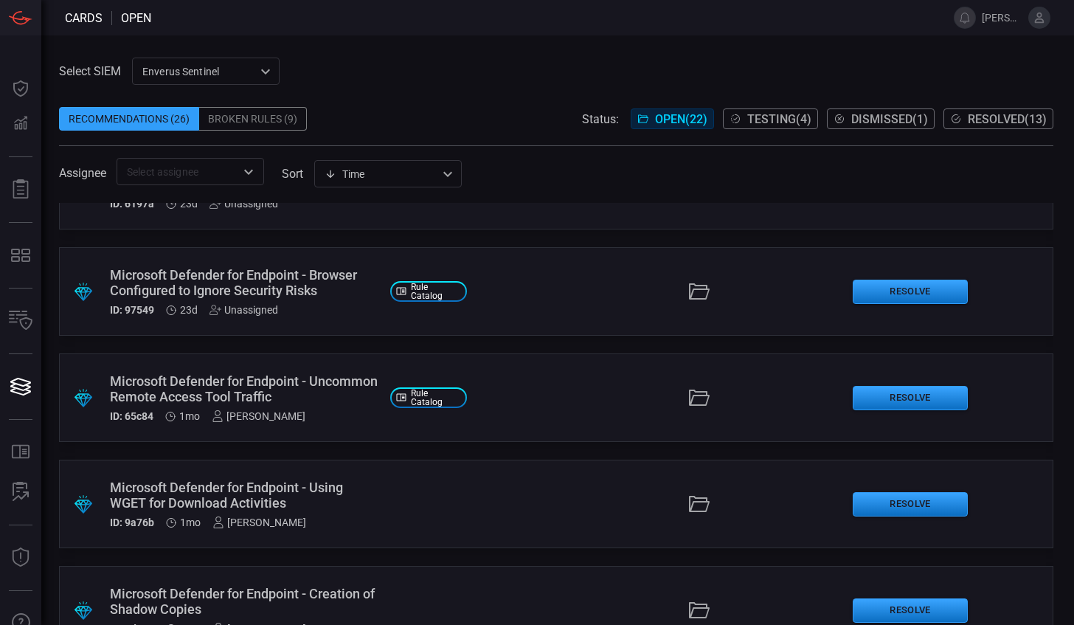
scroll to position [1475, 0]
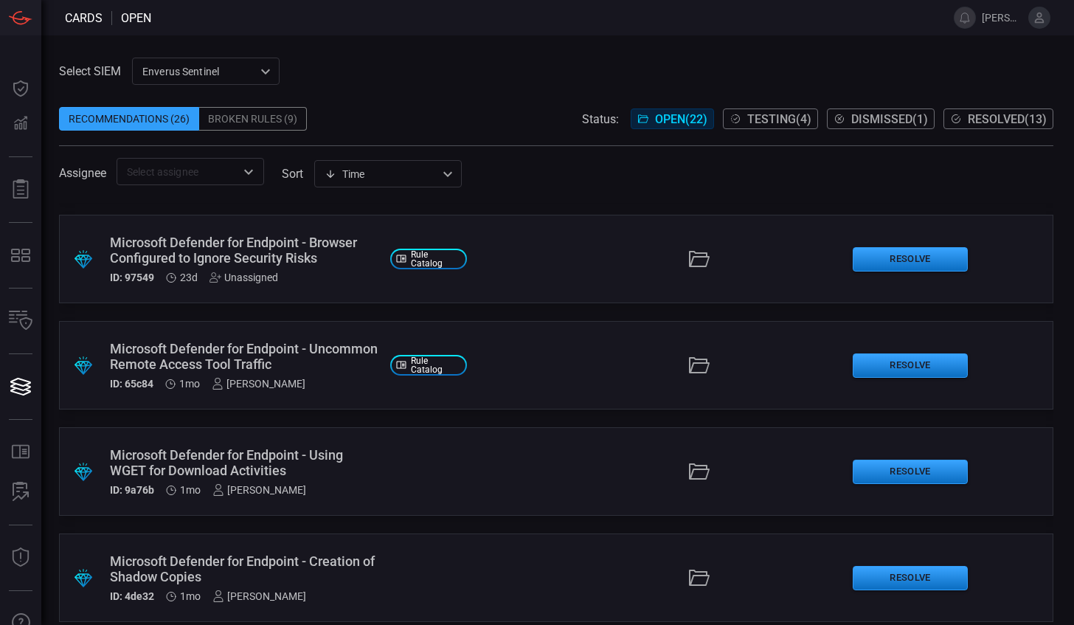
click at [263, 360] on div "Microsoft Defender for Endpoint - Uncommon Remote Access Tool Traffic" at bounding box center [244, 356] width 268 height 31
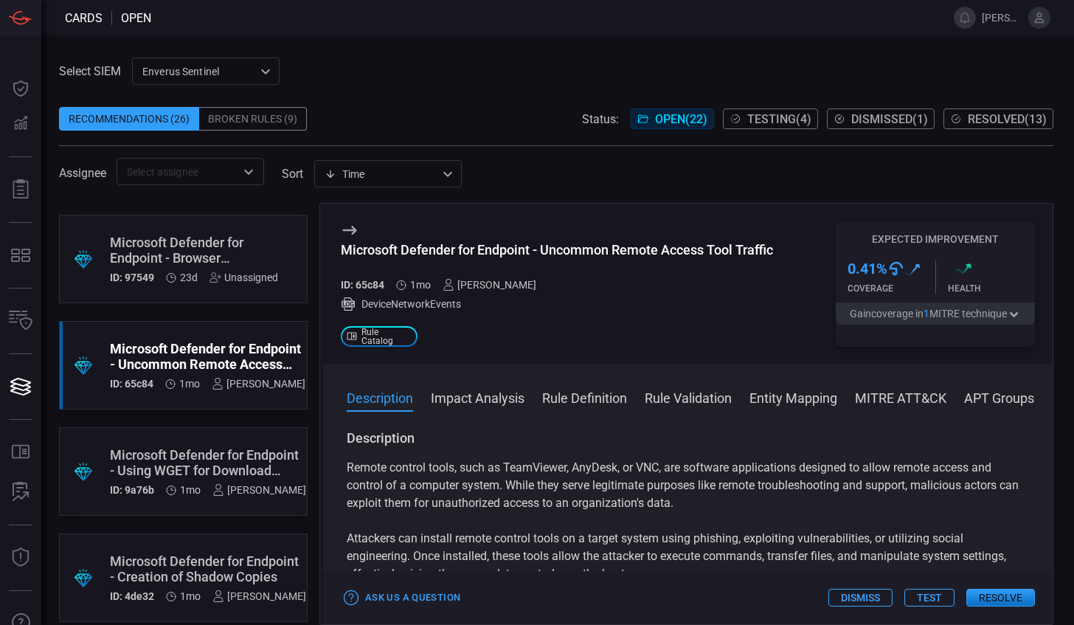
click at [474, 403] on button "Impact Analysis" at bounding box center [478, 397] width 94 height 18
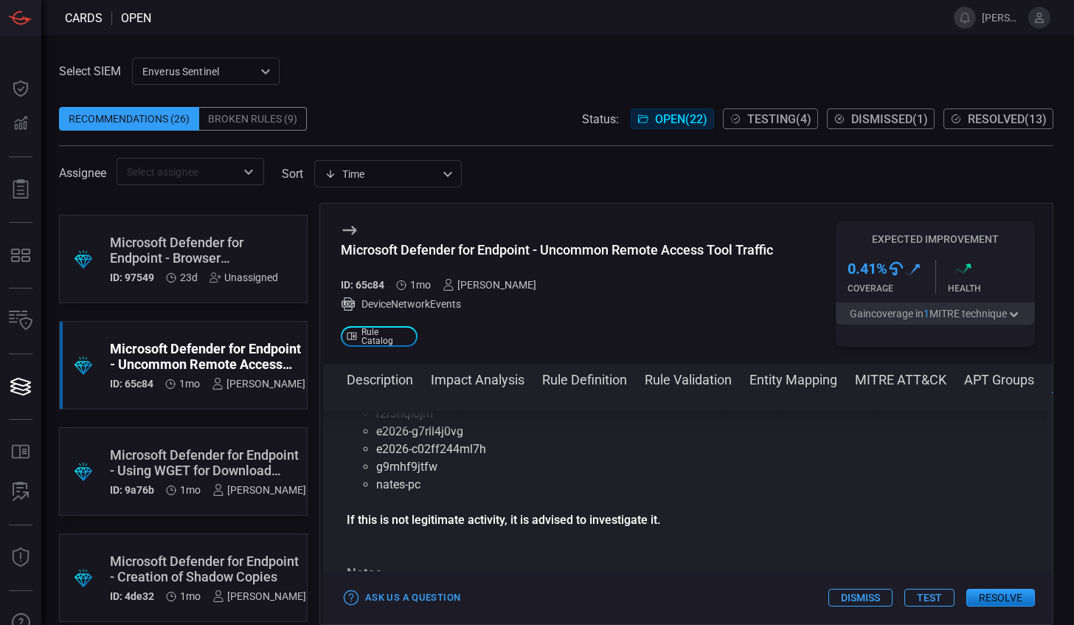
scroll to position [4650, 0]
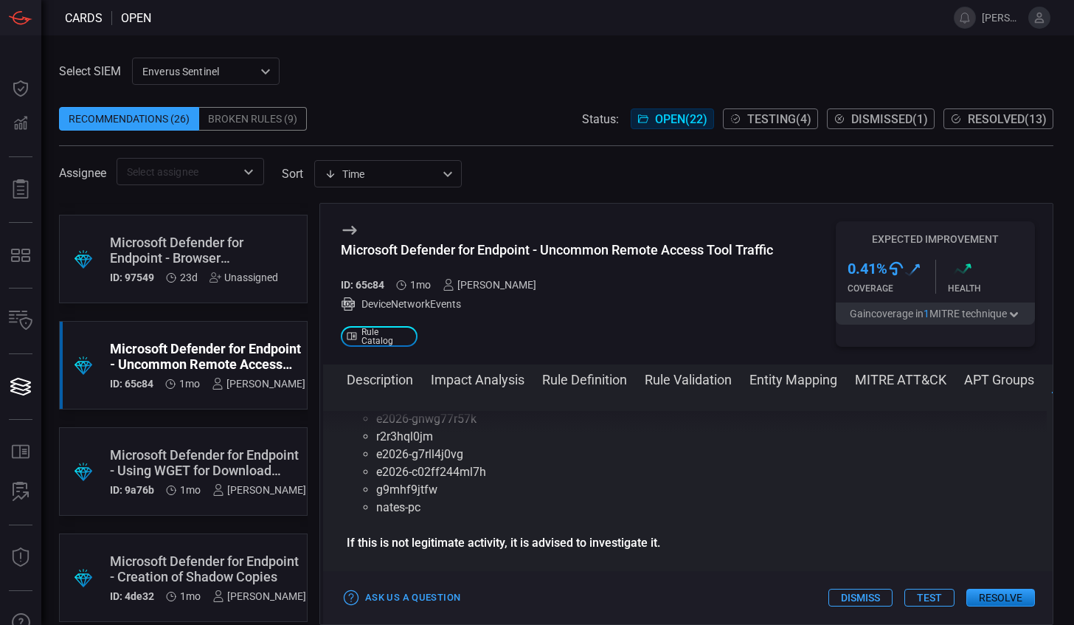
click at [791, 381] on button "Entity Mapping" at bounding box center [793, 379] width 88 height 18
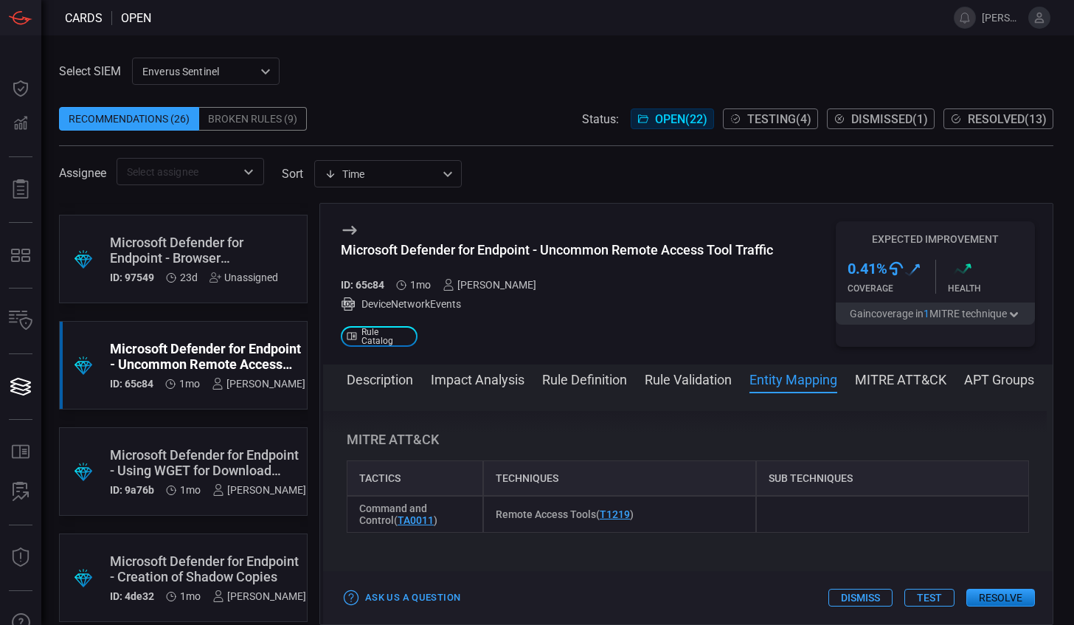
click at [705, 385] on button "Rule Validation" at bounding box center [688, 379] width 87 height 18
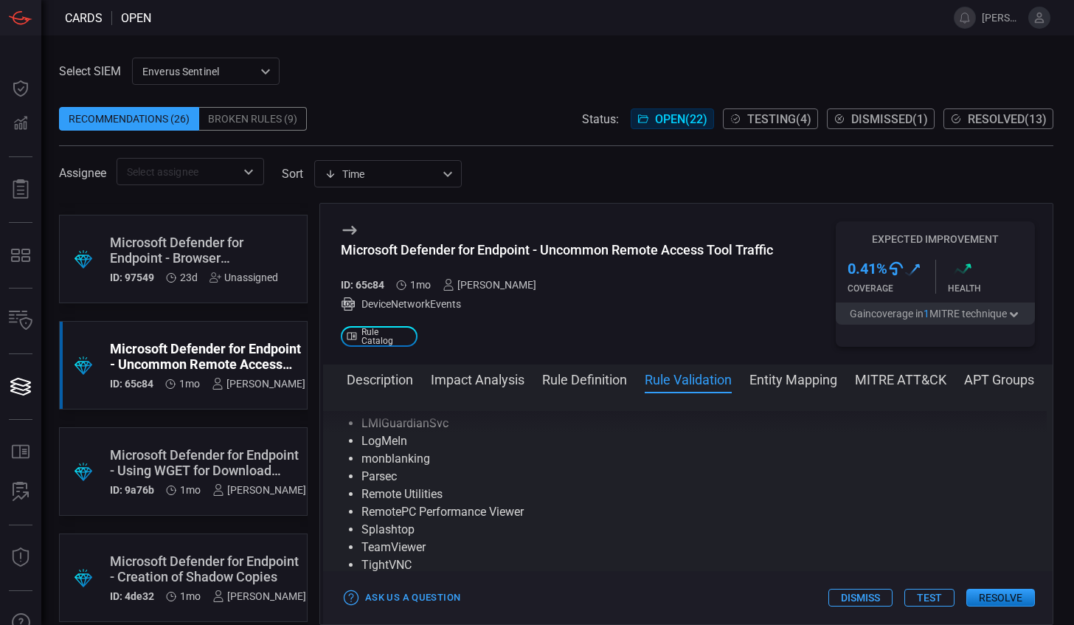
scroll to position [3617, 0]
click at [884, 389] on div "Description Impact Analysis Rule Definition Rule Validation Entity Mapping MITR…" at bounding box center [688, 494] width 730 height 260
click at [568, 378] on button "Rule Definition" at bounding box center [584, 379] width 85 height 18
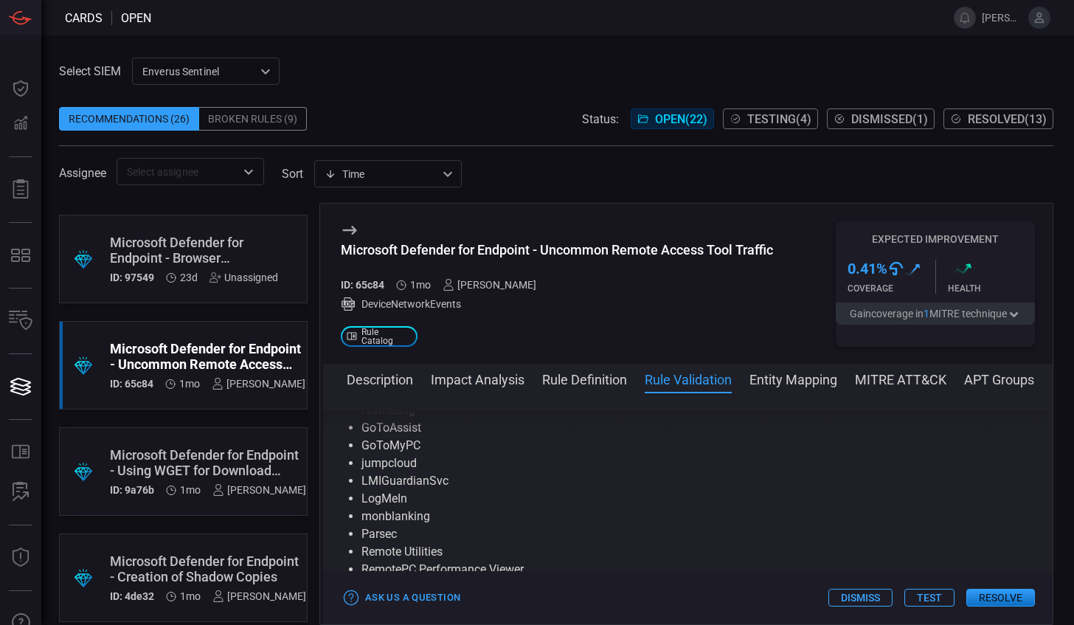
click at [186, 461] on div "Microsoft Defender for Endpoint - Using WGET for Download Activities" at bounding box center [208, 462] width 196 height 31
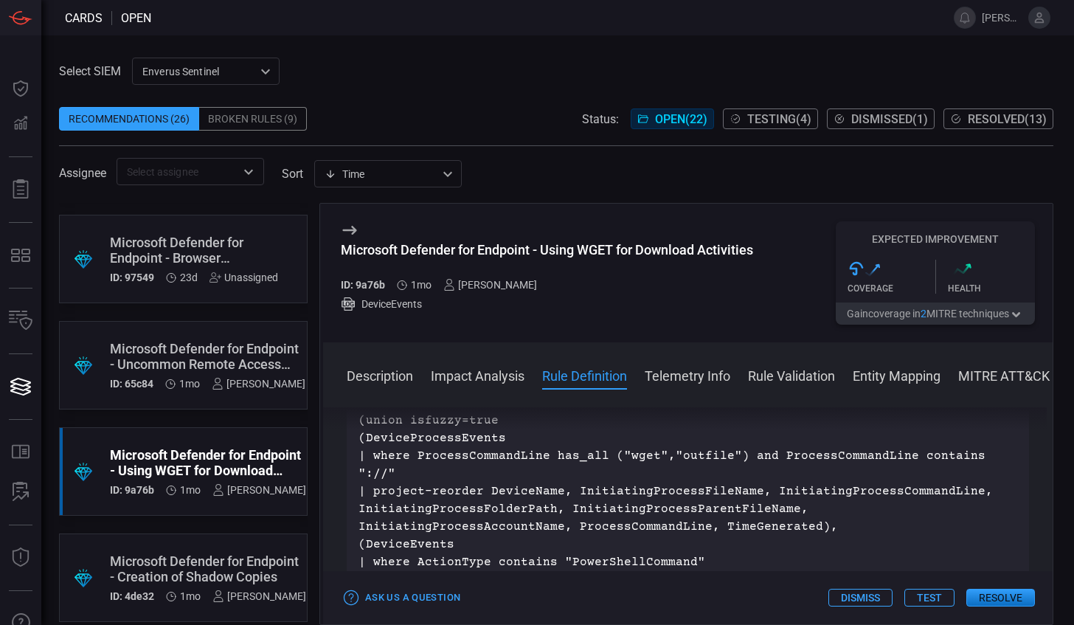
scroll to position [590, 0]
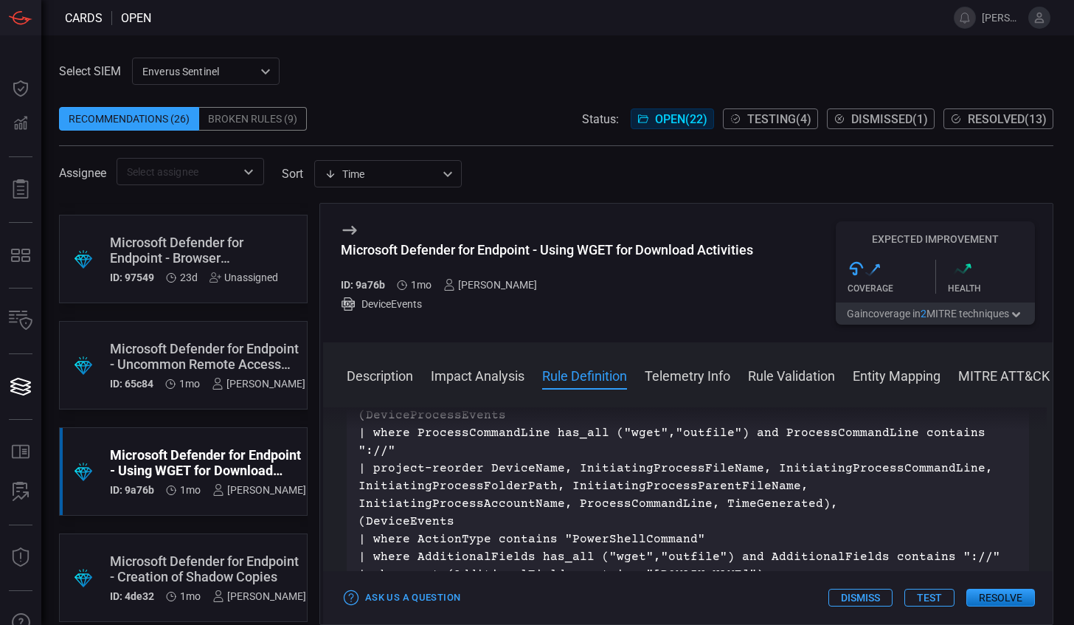
click at [443, 48] on div "Select SIEM Enverus Sentinel c91b43ff-c123-4683-be2e-f803907a5556 ​ Recommendat…" at bounding box center [557, 329] width 1033 height 589
click at [470, 32] on span at bounding box center [543, 17] width 785 height 35
click at [396, 19] on span at bounding box center [543, 17] width 785 height 35
click at [333, 18] on span at bounding box center [543, 17] width 785 height 35
click at [333, 14] on span at bounding box center [543, 17] width 785 height 35
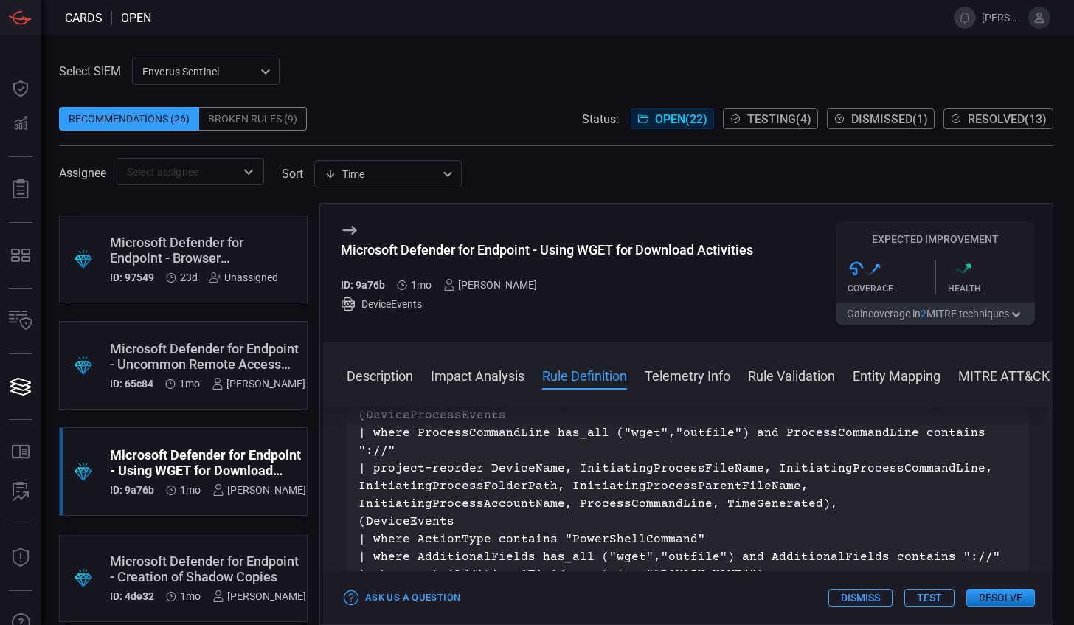
click at [274, 13] on span at bounding box center [543, 17] width 785 height 35
click at [367, 21] on span at bounding box center [543, 17] width 785 height 35
click at [415, 81] on div "Select SIEM Enverus Sentinel c91b43ff-c123-4683-be2e-f803907a5556 ​ Recommendat…" at bounding box center [556, 122] width 994 height 128
click at [404, 83] on div "Select SIEM Enverus Sentinel c91b43ff-c123-4683-be2e-f803907a5556 ​ Recommendat…" at bounding box center [556, 122] width 994 height 128
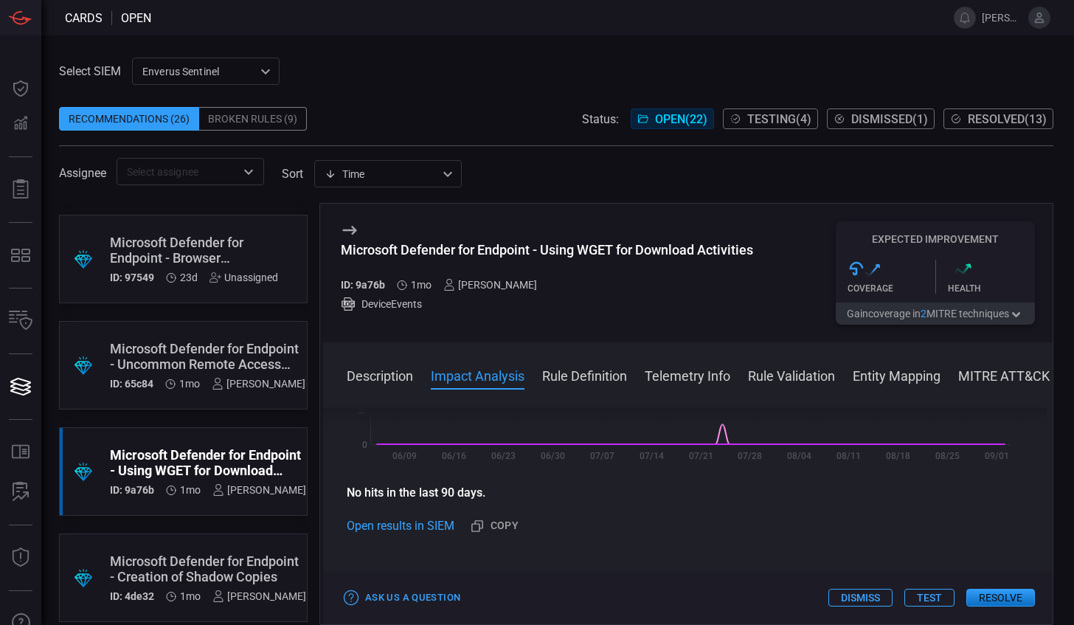
scroll to position [369, 0]
click at [925, 597] on button "Test" at bounding box center [929, 598] width 50 height 18
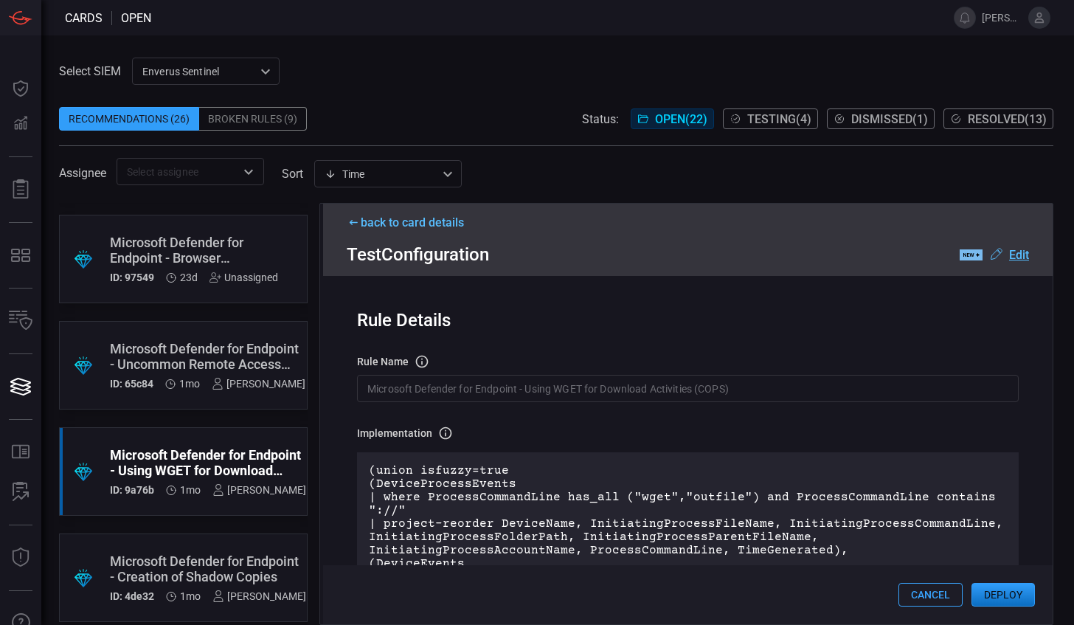
click at [999, 594] on button "Deploy" at bounding box center [1002, 595] width 63 height 24
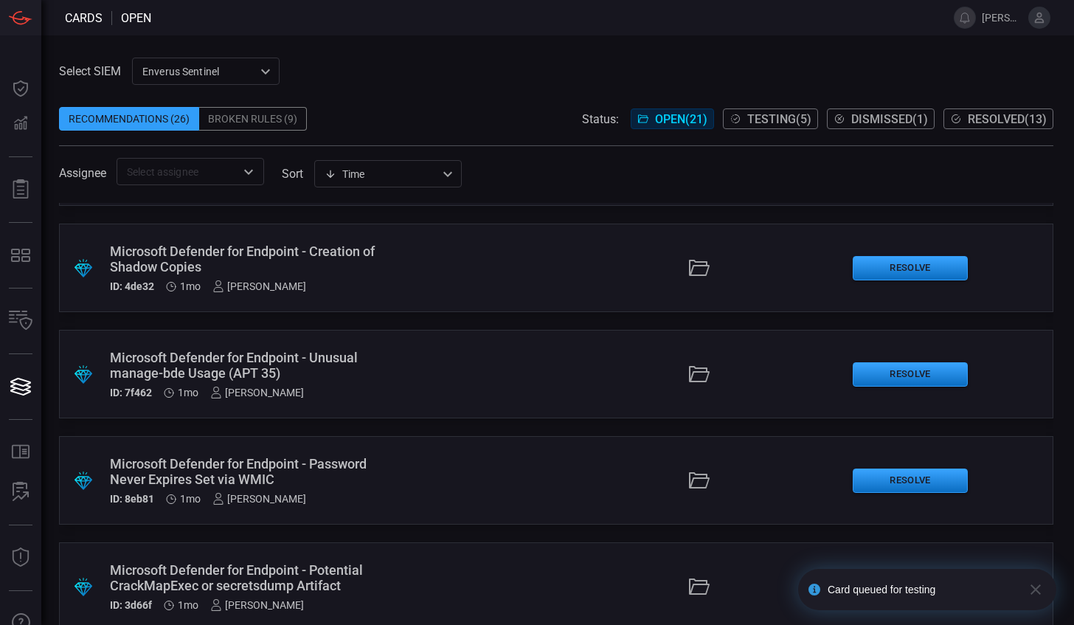
scroll to position [1809, 0]
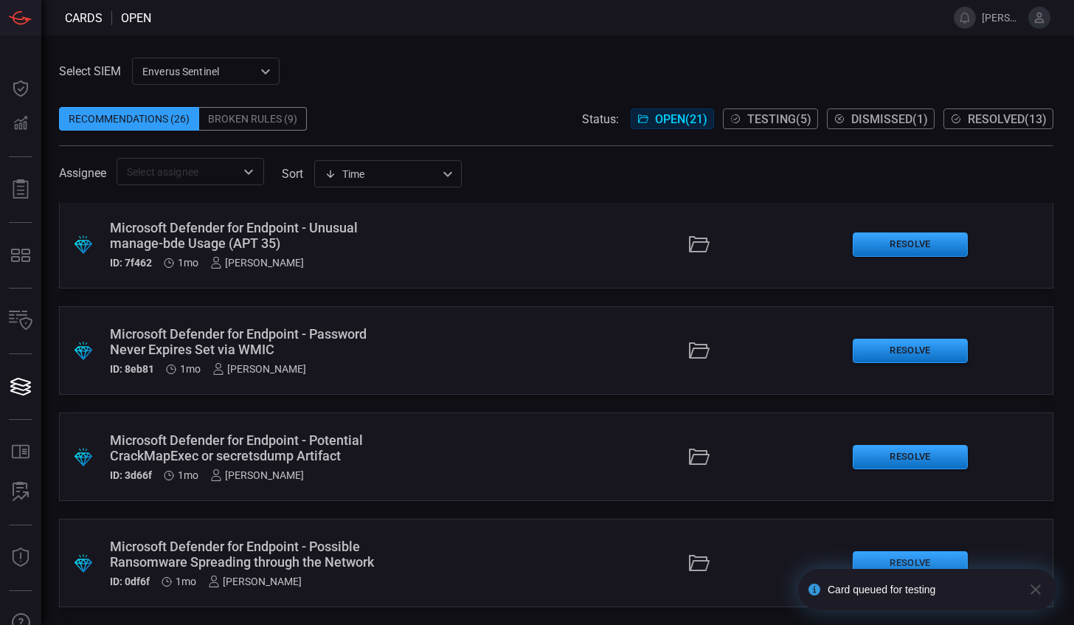
click at [385, 554] on div ".suggested_cards_icon{fill:url(#suggested_cards_icon);} Microsoft Defender for …" at bounding box center [556, 563] width 994 height 89
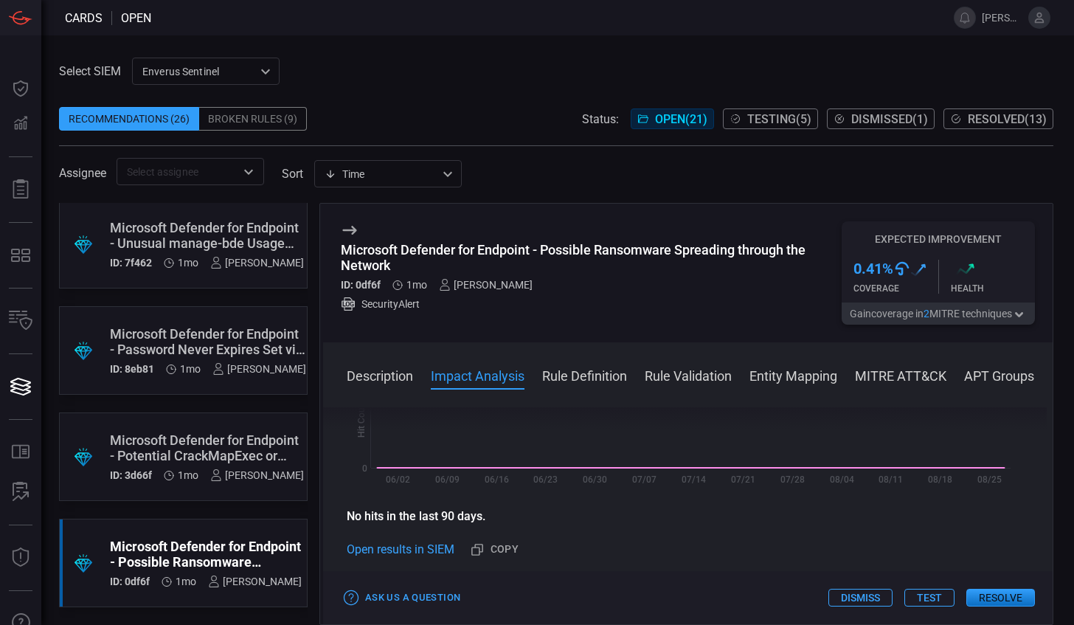
scroll to position [295, 0]
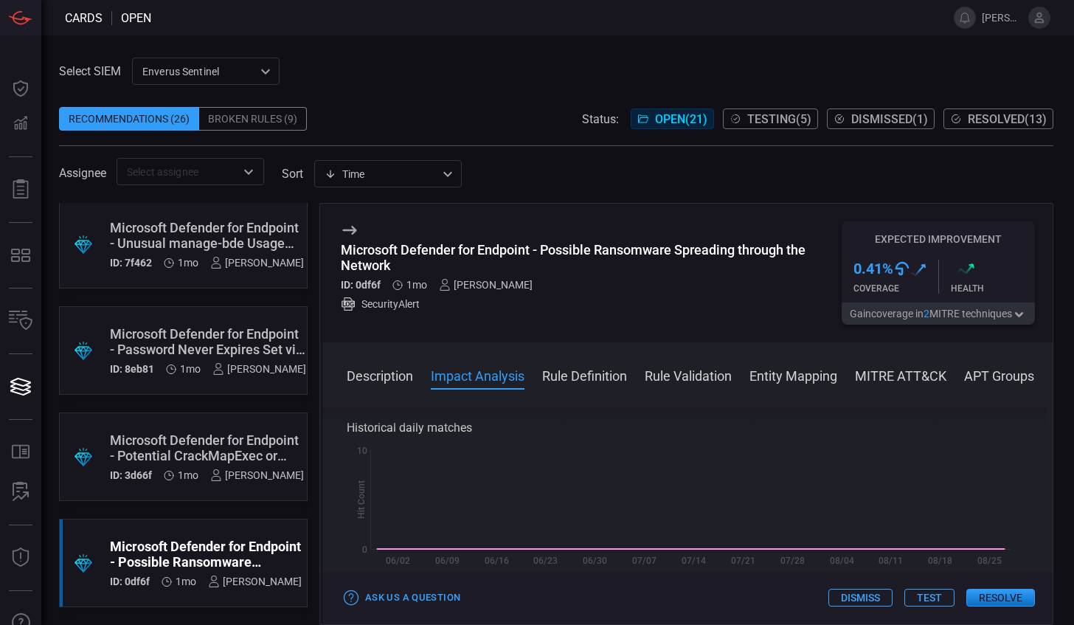
click at [636, 39] on div "Select SIEM Enverus Sentinel c91b43ff-c123-4683-be2e-f803907a5556 ​ Recommendat…" at bounding box center [557, 329] width 1033 height 589
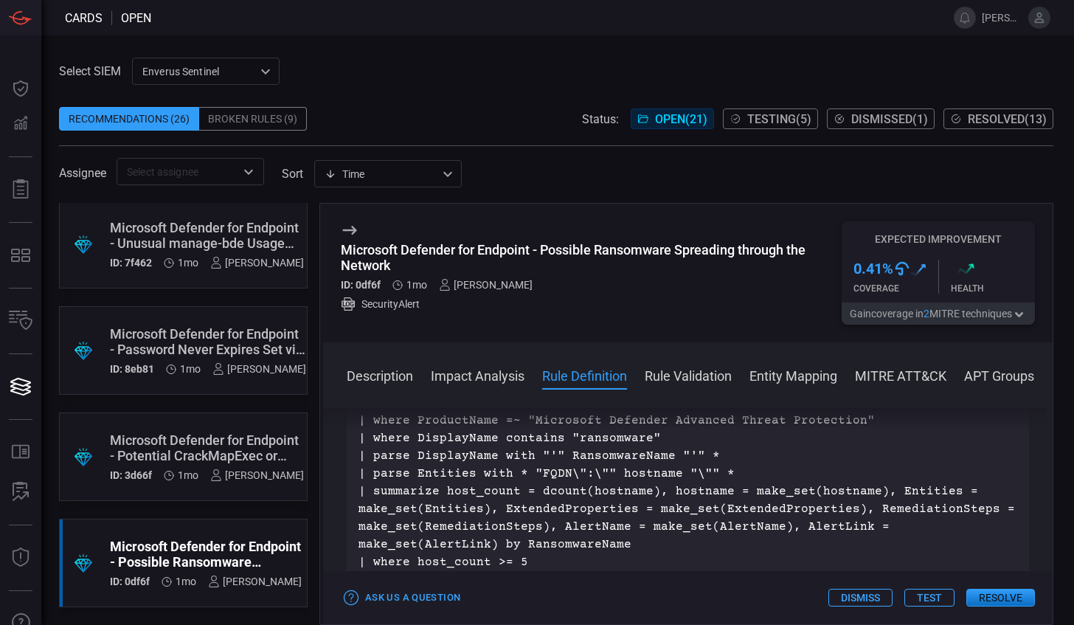
scroll to position [590, 0]
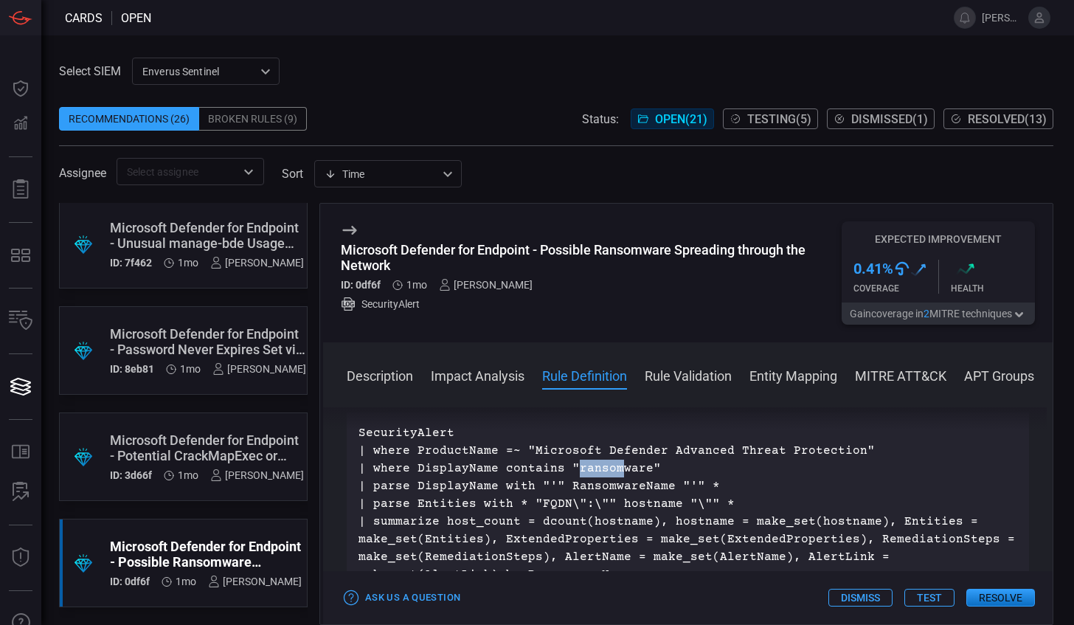
drag, startPoint x: 602, startPoint y: 465, endPoint x: 614, endPoint y: 464, distance: 11.8
click at [614, 464] on p "SecurityAlert | where ProductName =~ "Microsoft Defender Advanced Threat Protec…" at bounding box center [687, 512] width 659 height 177
drag, startPoint x: 407, startPoint y: 486, endPoint x: 516, endPoint y: 491, distance: 109.3
click at [516, 491] on p "SecurityAlert | where ProductName =~ "Microsoft Defender Advanced Threat Protec…" at bounding box center [687, 512] width 659 height 177
drag, startPoint x: 516, startPoint y: 491, endPoint x: 666, endPoint y: 485, distance: 149.9
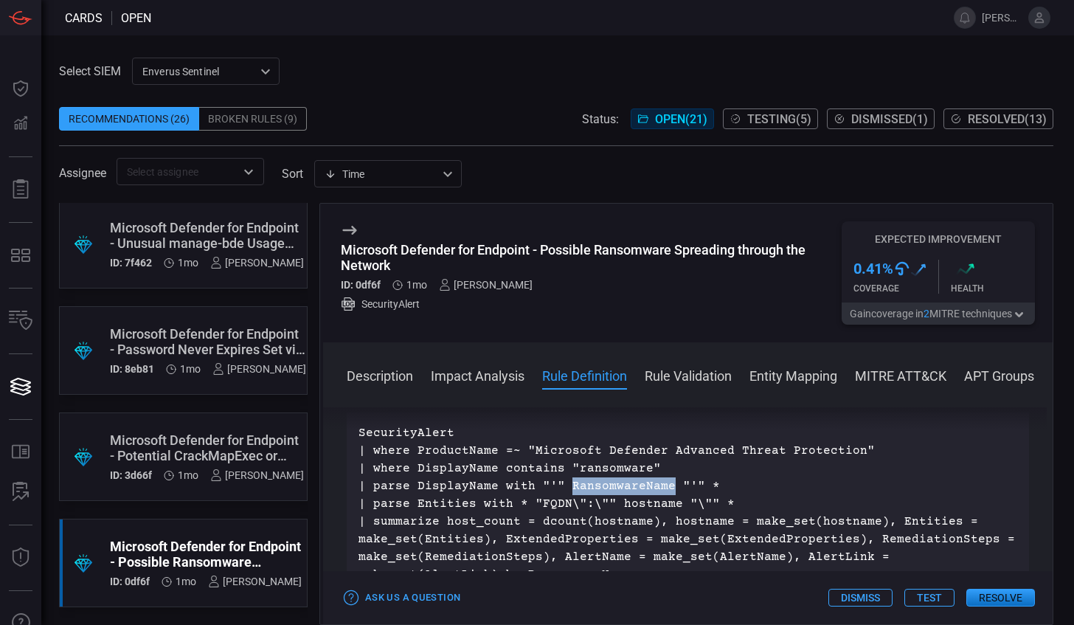
click at [666, 485] on p "SecurityAlert | where ProductName =~ "Microsoft Defender Advanced Threat Protec…" at bounding box center [687, 512] width 659 height 177
drag, startPoint x: 381, startPoint y: 505, endPoint x: 502, endPoint y: 507, distance: 121.0
click at [502, 507] on p "SecurityAlert | where ProductName =~ "Microsoft Defender Advanced Threat Protec…" at bounding box center [687, 512] width 659 height 177
